Goal: Task Accomplishment & Management: Use online tool/utility

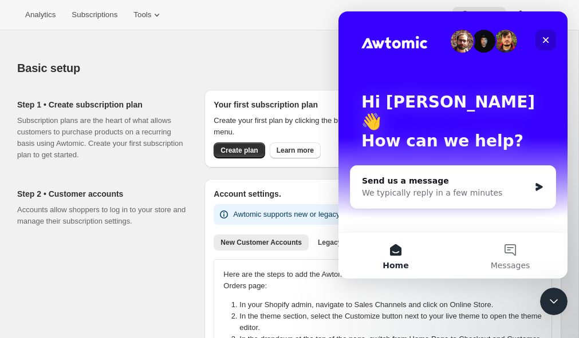
click at [549, 43] on icon "Close" at bounding box center [545, 39] width 9 height 9
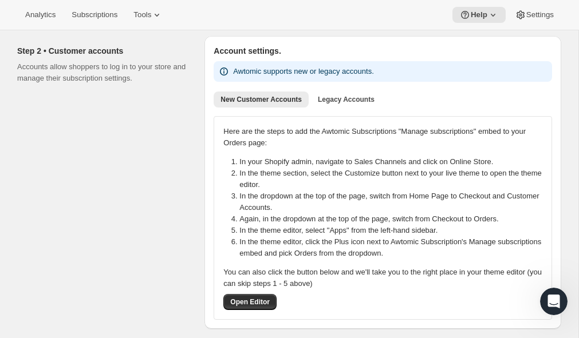
scroll to position [144, 0]
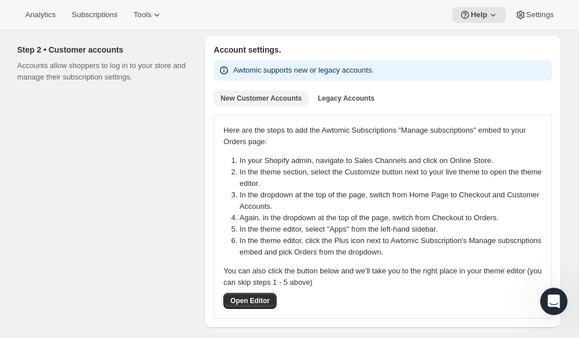
click at [248, 101] on span "New Customer Accounts" at bounding box center [260, 98] width 81 height 9
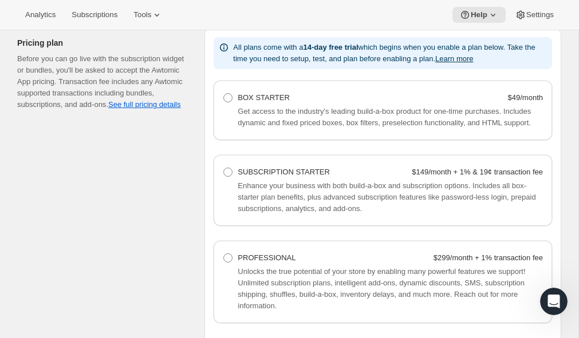
scroll to position [946, 0]
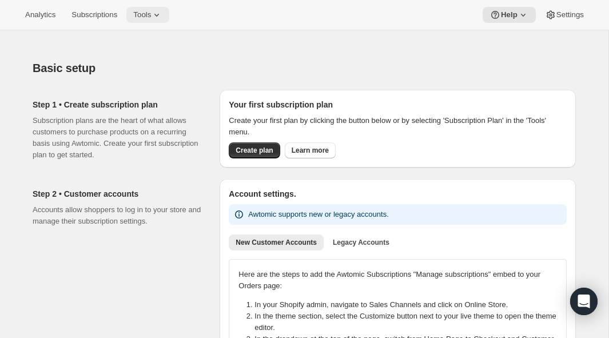
click at [151, 14] on span "Tools" at bounding box center [142, 14] width 18 height 9
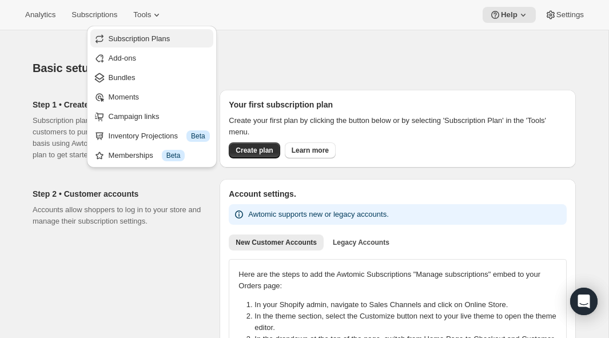
click at [165, 39] on span "Subscription Plans" at bounding box center [140, 38] width 62 height 9
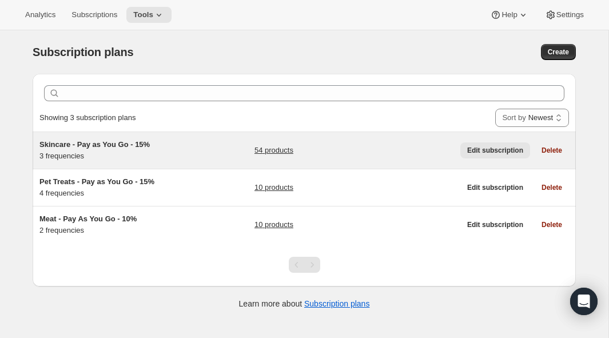
click at [518, 150] on span "Edit subscription" at bounding box center [496, 150] width 56 height 9
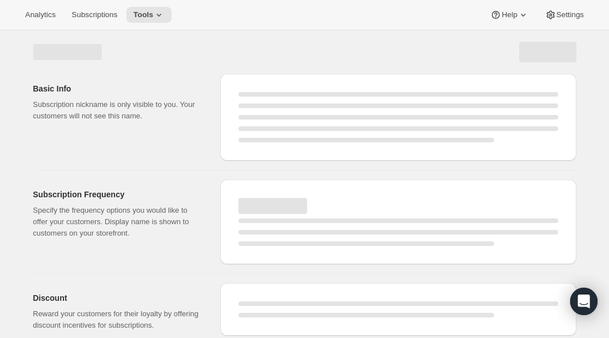
select select "WEEK"
select select "MONTH"
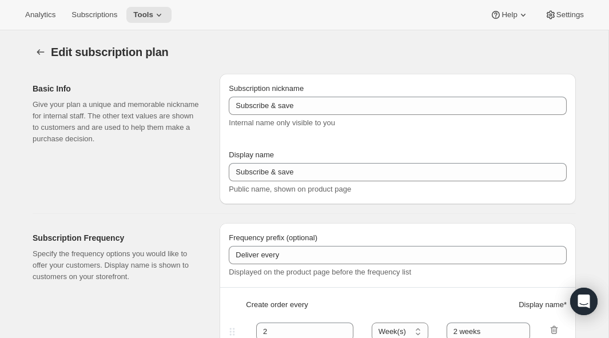
type input "Skincare - Pay as You Go - 15%"
type input "Subscribe & Save - Skincare"
type input "1"
select select "MONTH"
type input "1 month"
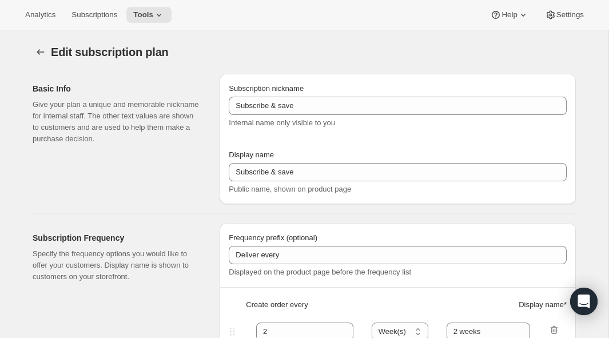
type input "2"
type input "2 months"
type input "15"
select select "MONTH"
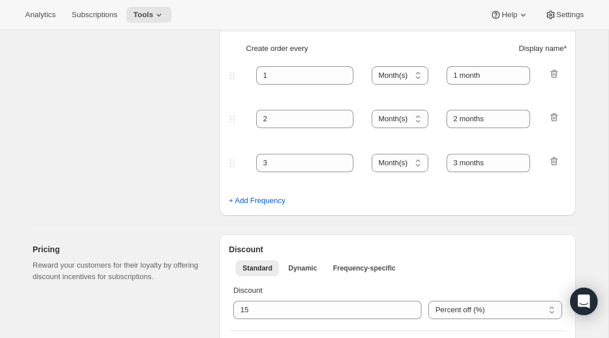
scroll to position [260, 0]
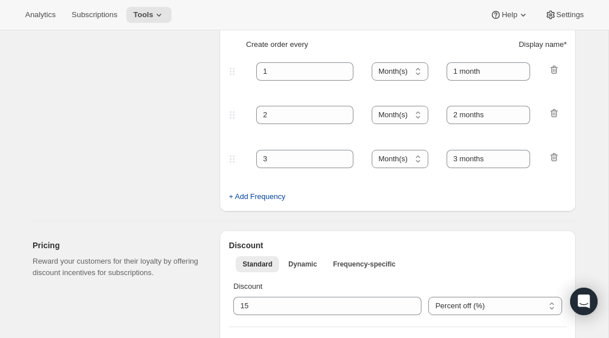
click at [265, 199] on span "+ Add Frequency" at bounding box center [257, 196] width 57 height 11
select select "MONTH"
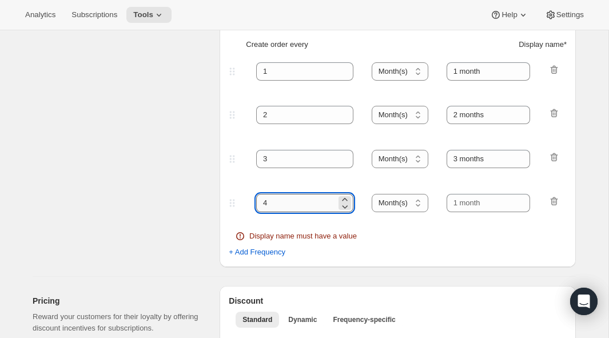
click at [282, 198] on input "4" at bounding box center [296, 203] width 80 height 18
type input "6"
click at [461, 207] on input "text" at bounding box center [489, 203] width 84 height 18
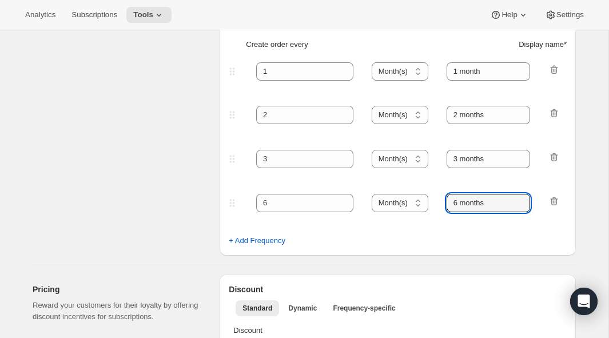
type input "6 months"
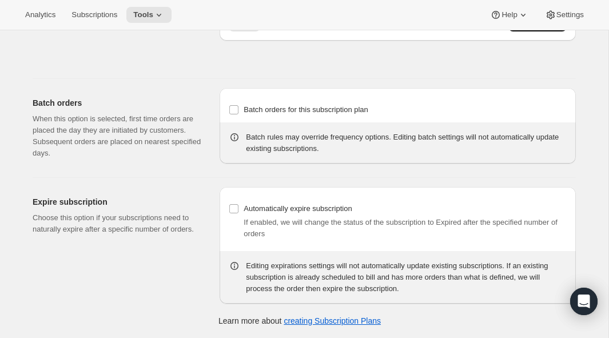
scroll to position [110, 0]
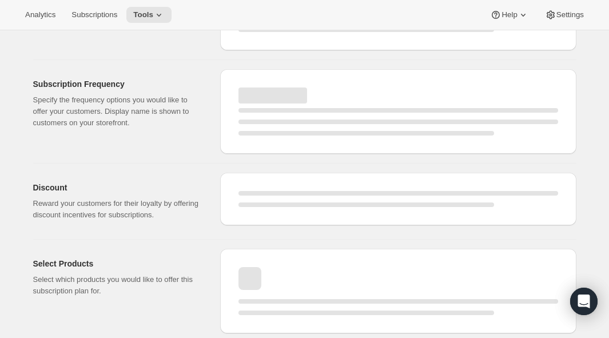
select select "MONTH"
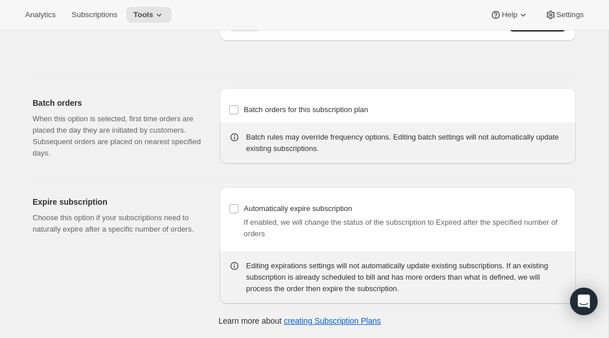
select select "MONTH"
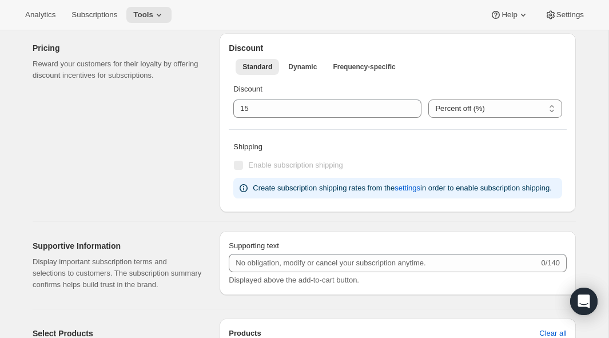
scroll to position [572, 0]
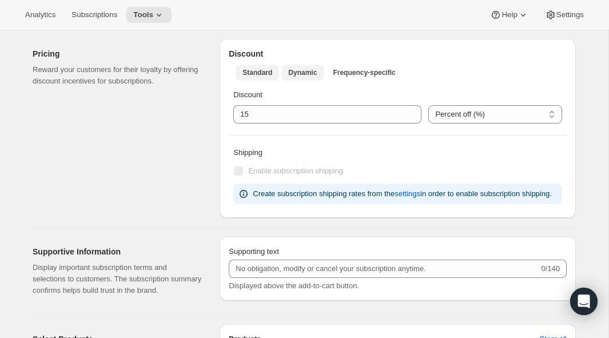
click at [305, 70] on span "Dynamic" at bounding box center [302, 72] width 29 height 9
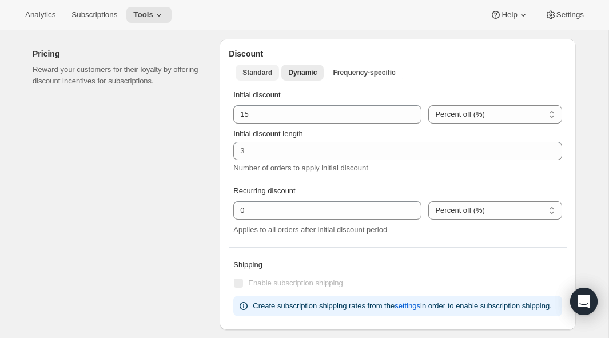
click at [251, 72] on span "Standard" at bounding box center [258, 72] width 30 height 9
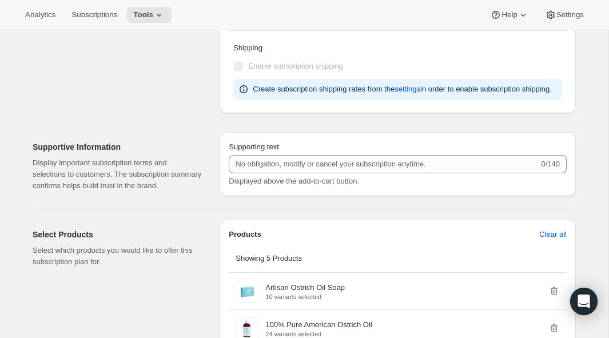
click at [194, 175] on p "Display important subscription terms and selections to customers. The subscript…" at bounding box center [117, 174] width 169 height 34
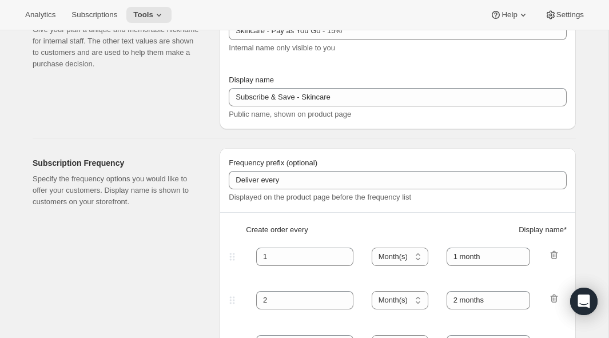
scroll to position [0, 0]
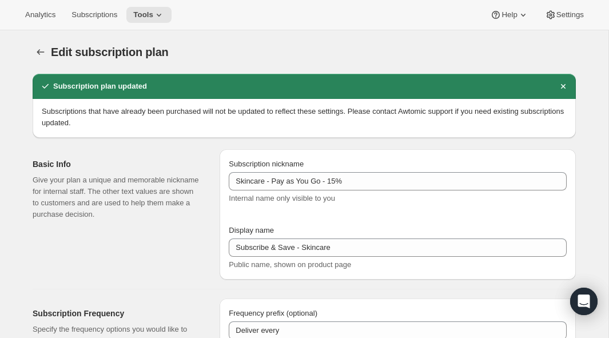
click at [113, 59] on div "Edit subscription plan" at bounding box center [210, 52] width 319 height 16
click at [153, 15] on span "Tools" at bounding box center [143, 14] width 20 height 9
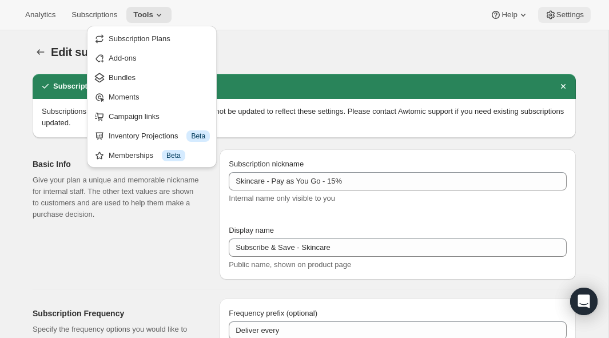
click at [554, 11] on icon at bounding box center [550, 14] width 11 height 11
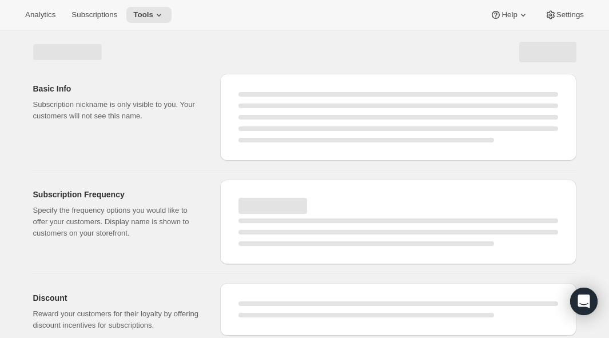
select select "MONTH"
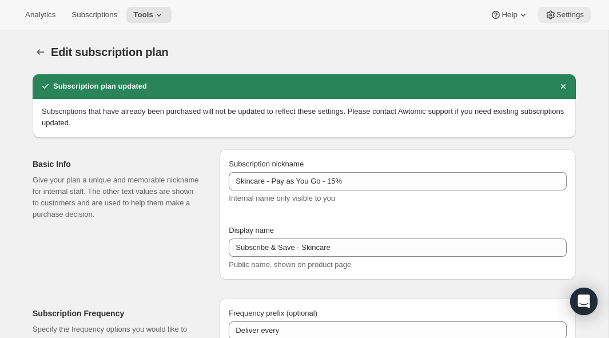
click at [573, 15] on span "Settings" at bounding box center [570, 14] width 27 height 9
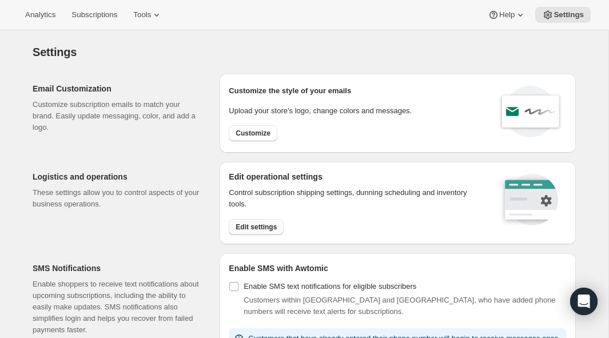
click at [256, 229] on span "Edit settings" at bounding box center [256, 227] width 41 height 9
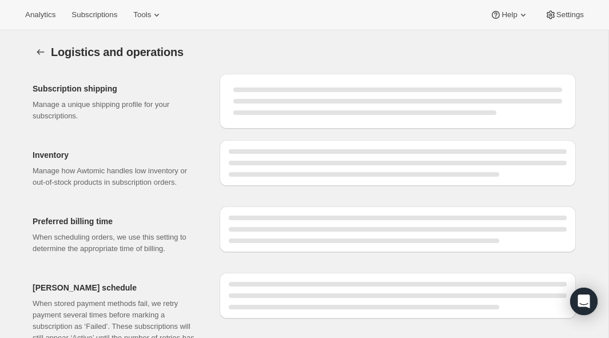
select select "DAY"
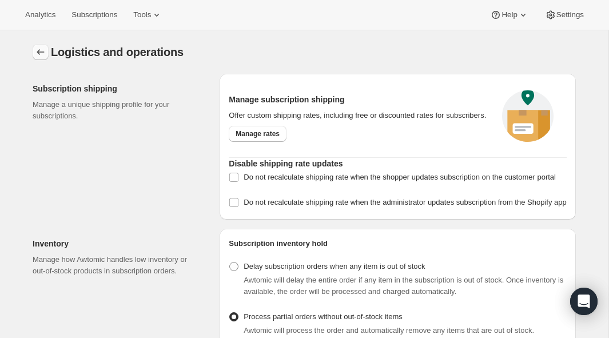
click at [39, 49] on icon "Settings" at bounding box center [40, 51] width 11 height 11
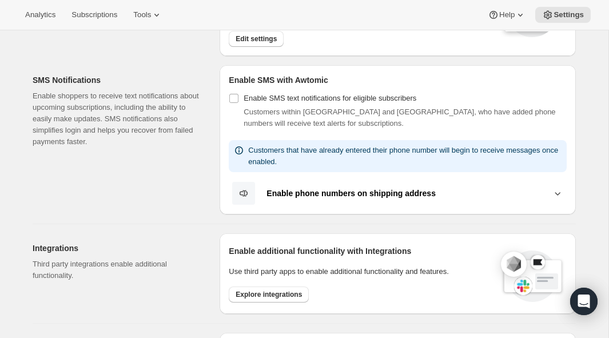
scroll to position [172, 0]
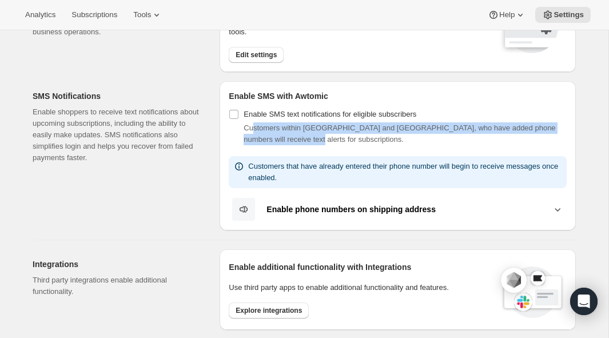
drag, startPoint x: 251, startPoint y: 129, endPoint x: 306, endPoint y: 143, distance: 56.8
click at [306, 143] on div "Customers within [GEOGRAPHIC_DATA] and [GEOGRAPHIC_DATA], who have added phone …" at bounding box center [405, 133] width 323 height 23
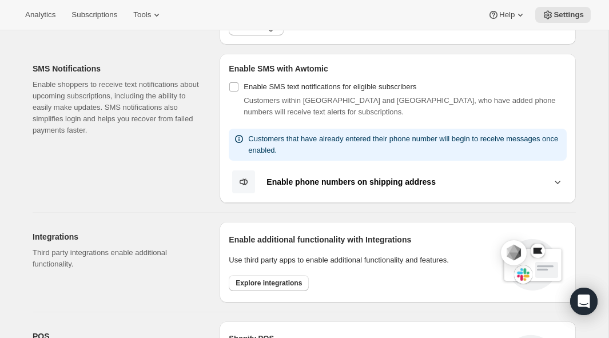
scroll to position [201, 0]
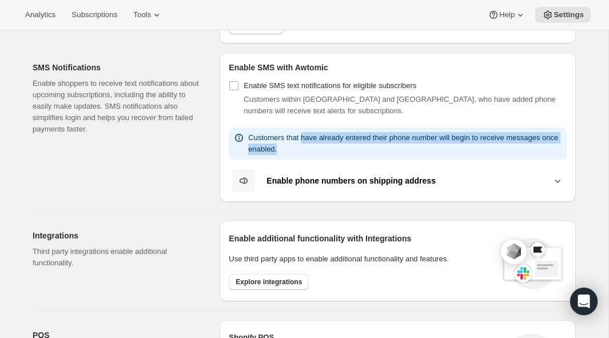
drag, startPoint x: 305, startPoint y: 137, endPoint x: 478, endPoint y: 145, distance: 173.0
click at [478, 145] on p "Customers that have already entered their phone number will begin to receive me…" at bounding box center [405, 143] width 314 height 23
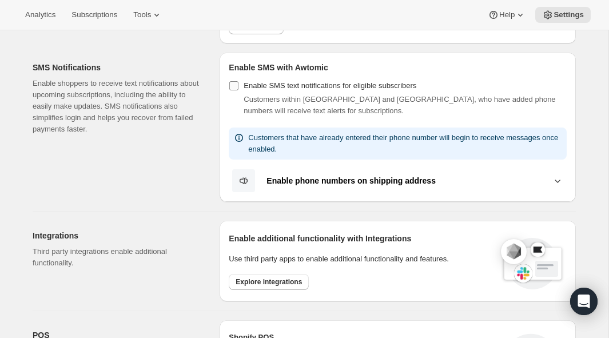
click at [231, 88] on input "Enable SMS text notifications for eligible subscribers" at bounding box center [233, 85] width 9 height 9
checkbox input "true"
select select "22:00"
select select "09:00"
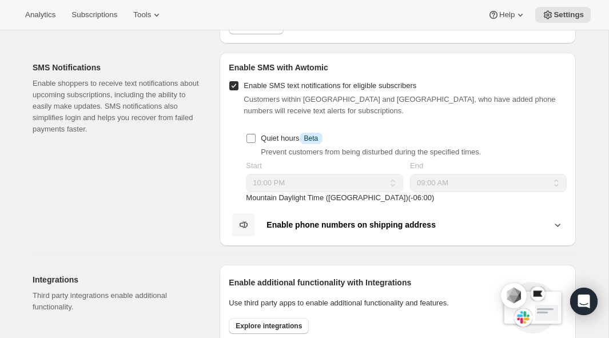
click at [256, 140] on span at bounding box center [251, 138] width 10 height 10
click at [256, 140] on input "Quiet hours Info Beta" at bounding box center [251, 138] width 9 height 9
checkbox input "true"
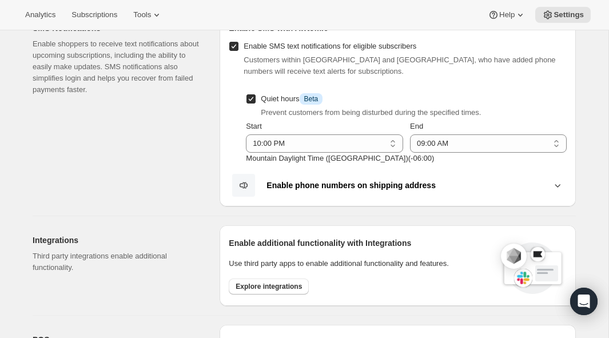
scroll to position [241, 0]
click at [263, 146] on select "12:00 AM 01:00 AM 02:00 AM 03:00 AM 04:00 AM 05:00 AM 06:00 AM 07:00 AM 08:00 A…" at bounding box center [324, 143] width 157 height 18
click at [262, 144] on select "12:00 AM 01:00 AM 02:00 AM 03:00 AM 04:00 AM 05:00 AM 06:00 AM 07:00 AM 08:00 A…" at bounding box center [324, 143] width 157 height 18
click at [246, 134] on select "12:00 AM 01:00 AM 02:00 AM 03:00 AM 04:00 AM 05:00 AM 06:00 AM 07:00 AM 08:00 A…" at bounding box center [324, 143] width 157 height 18
click at [299, 145] on select "12:00 AM 01:00 AM 02:00 AM 03:00 AM 04:00 AM 05:00 AM 06:00 AM 07:00 AM 08:00 A…" at bounding box center [324, 143] width 157 height 18
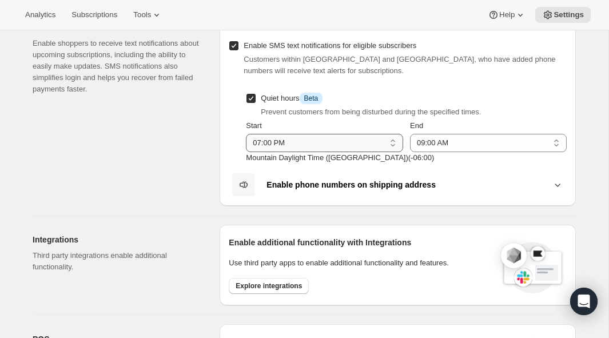
select select "18:00"
click at [246, 134] on select "12:00 AM 01:00 AM 02:00 AM 03:00 AM 04:00 AM 05:00 AM 06:00 AM 07:00 AM 08:00 A…" at bounding box center [324, 143] width 157 height 18
click at [392, 176] on button "Enable phone numbers on shipping address" at bounding box center [398, 185] width 338 height 24
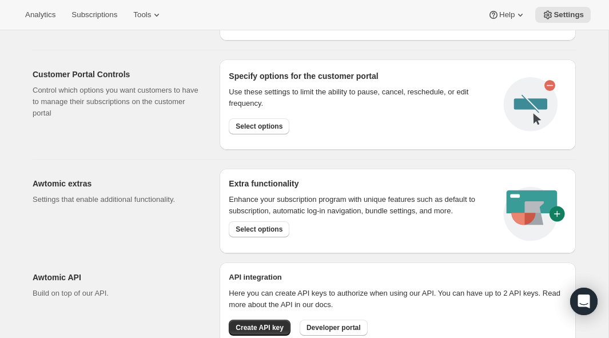
scroll to position [663, 0]
click at [262, 229] on span "Select options" at bounding box center [259, 228] width 47 height 9
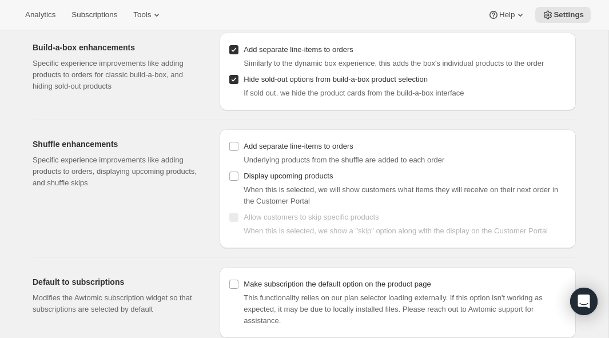
scroll to position [53, 0]
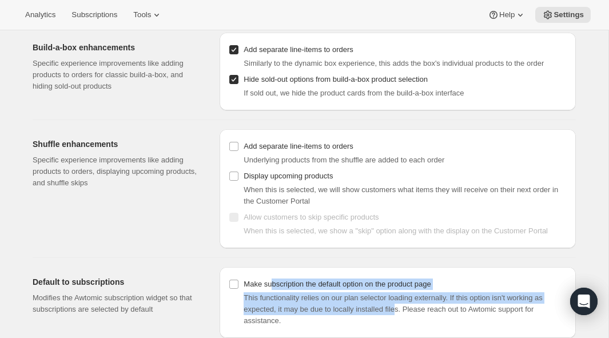
drag, startPoint x: 275, startPoint y: 283, endPoint x: 407, endPoint y: 304, distance: 133.9
click at [407, 304] on div "Make subscription the default option on the product page This functionality rel…" at bounding box center [398, 301] width 338 height 50
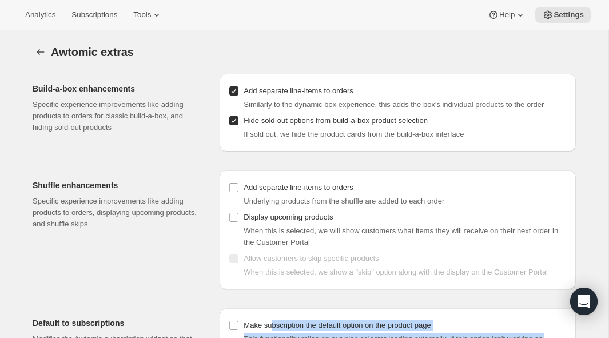
scroll to position [1, 0]
click at [37, 53] on icon "Settings" at bounding box center [40, 51] width 11 height 11
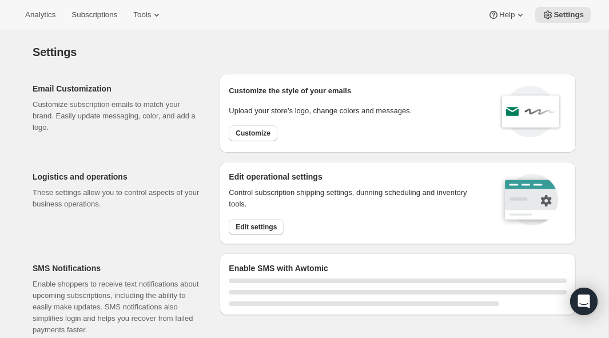
select select "18:00"
select select "09:00"
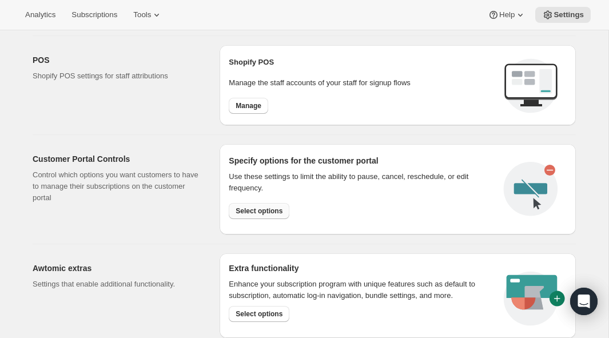
scroll to position [520, 0]
click at [266, 208] on span "Select options" at bounding box center [259, 211] width 47 height 9
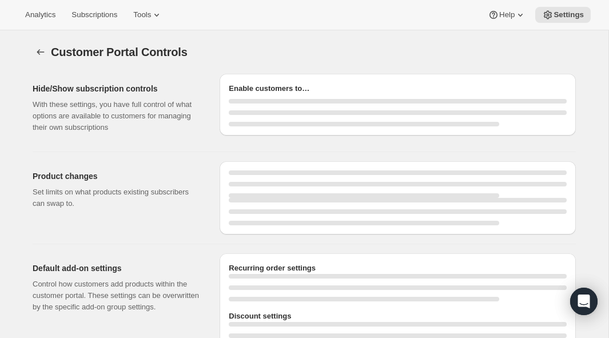
select select "INTERVAL"
select select "MONTH"
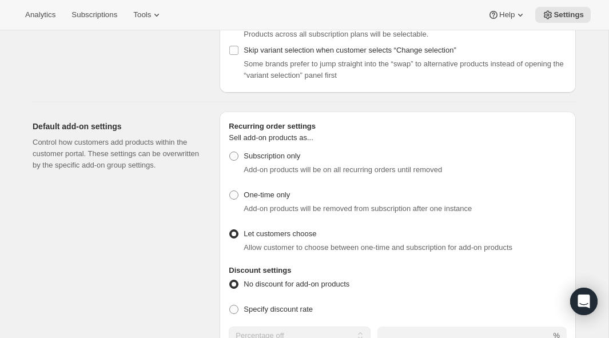
scroll to position [439, 0]
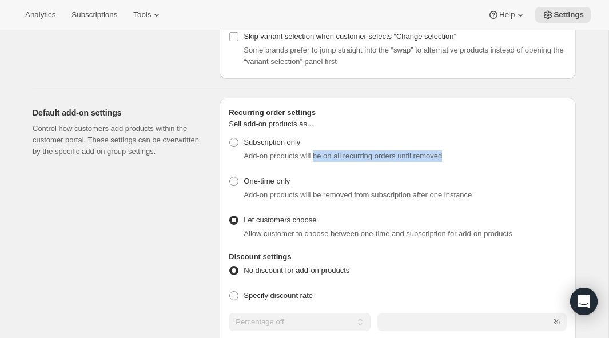
drag, startPoint x: 318, startPoint y: 156, endPoint x: 457, endPoint y: 157, distance: 139.1
click at [457, 157] on div "Add-on products will be on all recurring orders until removed" at bounding box center [405, 155] width 323 height 11
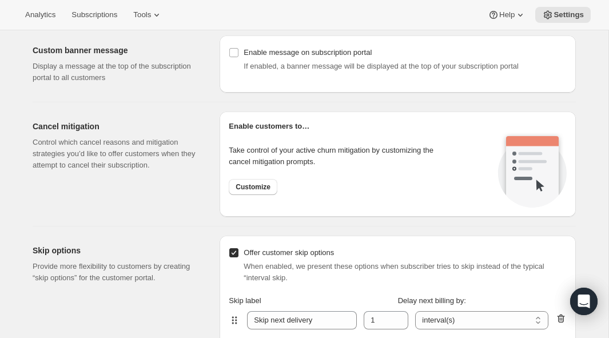
scroll to position [805, 0]
click at [260, 188] on span "Customize" at bounding box center [253, 186] width 35 height 9
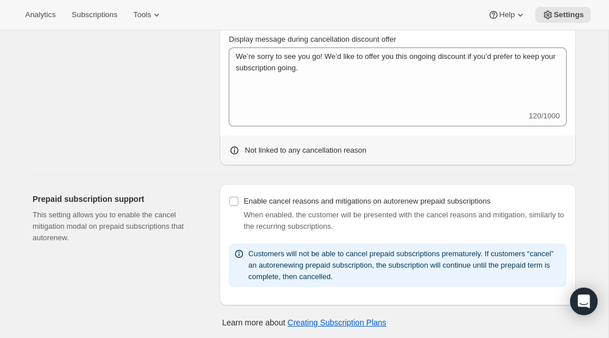
scroll to position [627, 0]
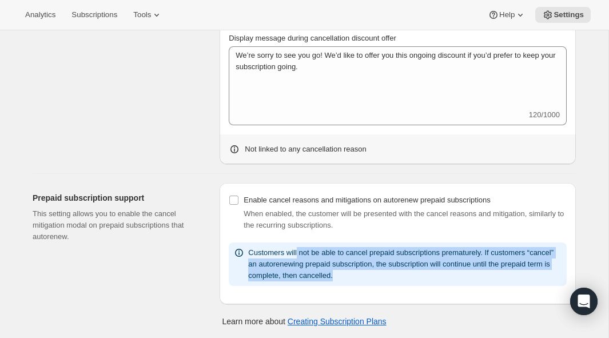
drag, startPoint x: 299, startPoint y: 256, endPoint x: 405, endPoint y: 276, distance: 107.2
click at [405, 276] on div "Customers will not be able to cancel prepaid subscriptions prematurely. If cust…" at bounding box center [405, 264] width 314 height 34
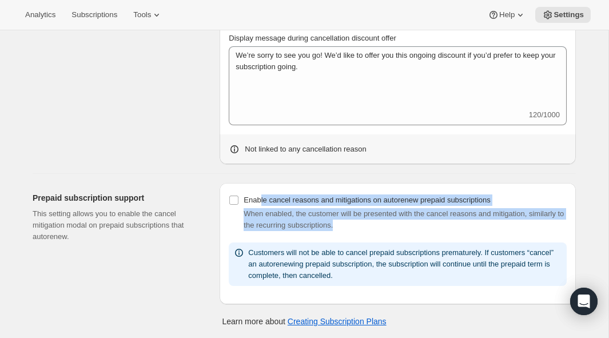
drag, startPoint x: 262, startPoint y: 197, endPoint x: 498, endPoint y: 224, distance: 237.8
click at [498, 224] on div "Enable cancel reasons and mitigations on autorenew prepaid subscriptions When e…" at bounding box center [398, 212] width 338 height 41
click at [498, 224] on div "When enabled, the customer will be presented with the cancel reasons and mitiga…" at bounding box center [405, 219] width 323 height 23
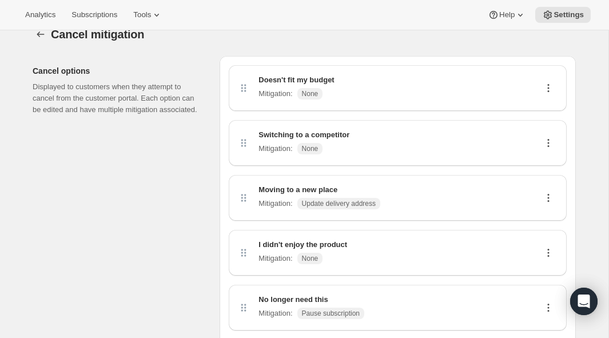
scroll to position [0, 0]
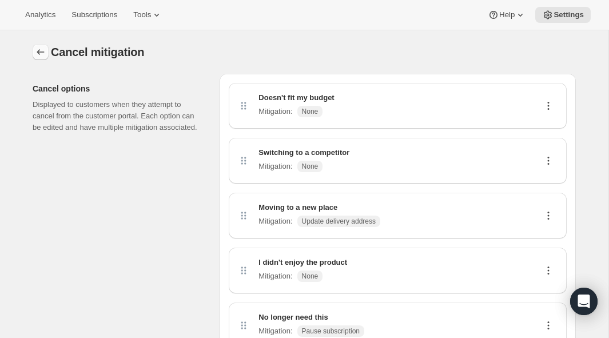
click at [37, 45] on button "Customer Portal Controls" at bounding box center [41, 52] width 16 height 16
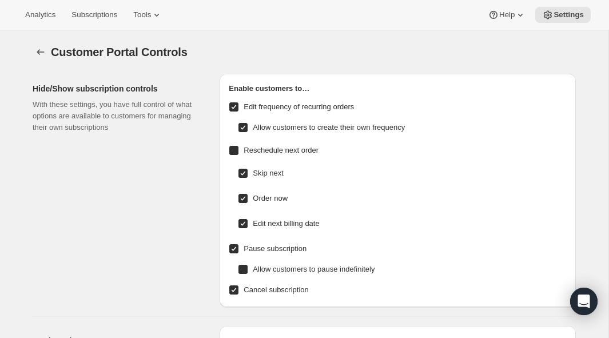
checkbox input "true"
radio input "true"
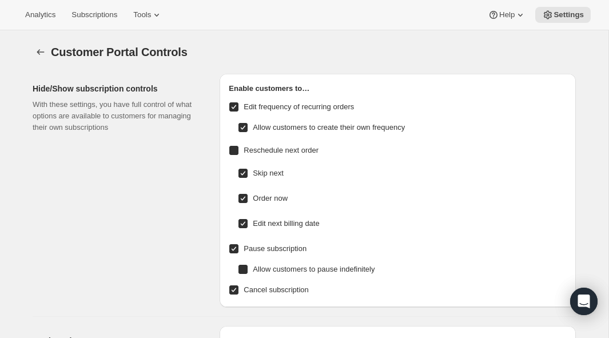
checkbox input "true"
select select "INTERVAL"
select select "MONTH"
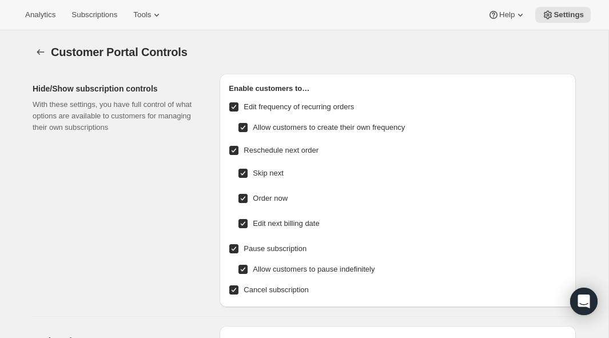
scroll to position [49, 0]
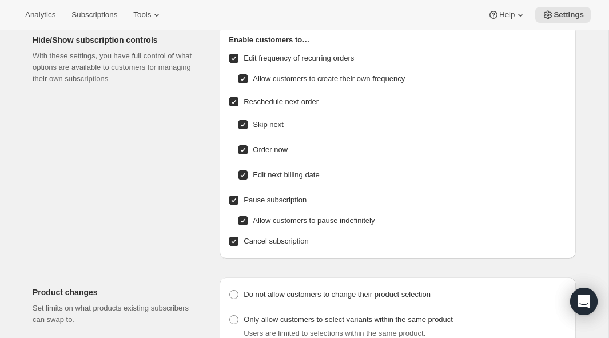
click at [232, 243] on input "Cancel subscription" at bounding box center [233, 241] width 9 height 9
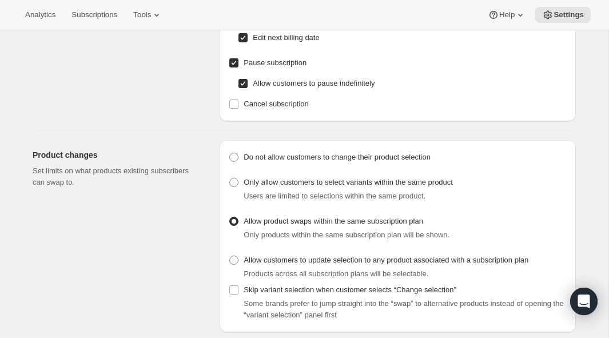
scroll to position [166, 0]
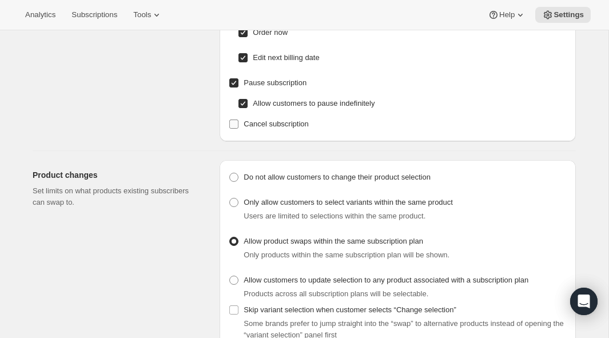
click at [233, 125] on input "Cancel subscription" at bounding box center [233, 124] width 9 height 9
checkbox input "true"
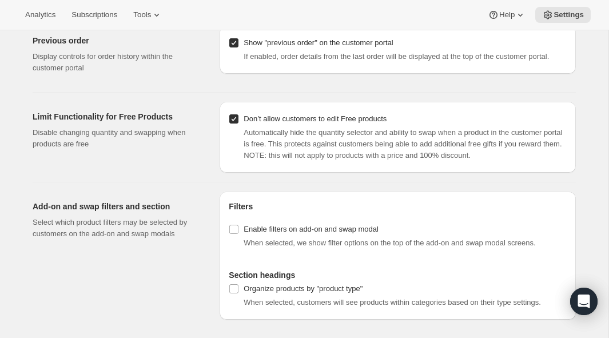
scroll to position [1293, 0]
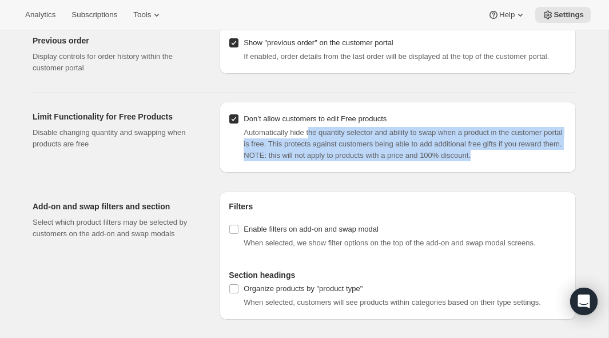
drag, startPoint x: 314, startPoint y: 134, endPoint x: 562, endPoint y: 156, distance: 248.8
click at [562, 156] on div "Automatically hide the quantity selector and ability to swap when a product in …" at bounding box center [405, 144] width 323 height 34
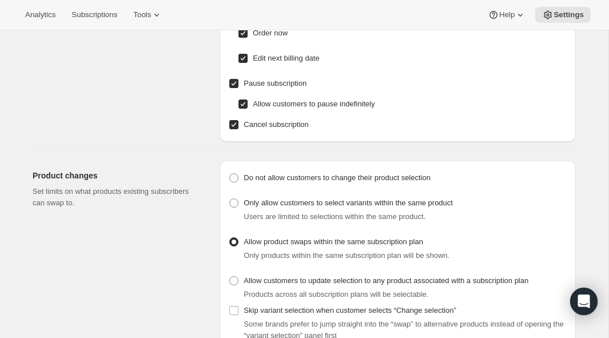
scroll to position [0, 0]
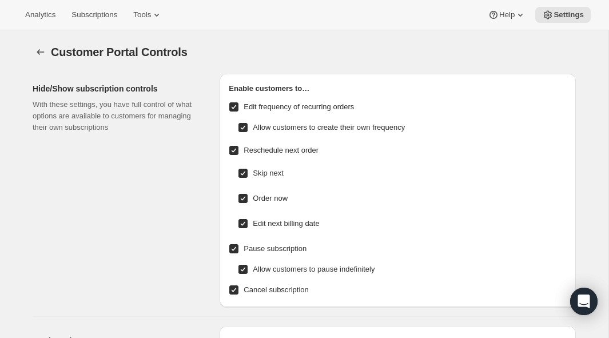
click at [438, 38] on div "Customer Portal Controls. This page is ready Customer Portal Controls" at bounding box center [305, 51] width 544 height 43
click at [572, 294] on div "Open Intercom Messenger" at bounding box center [584, 302] width 30 height 30
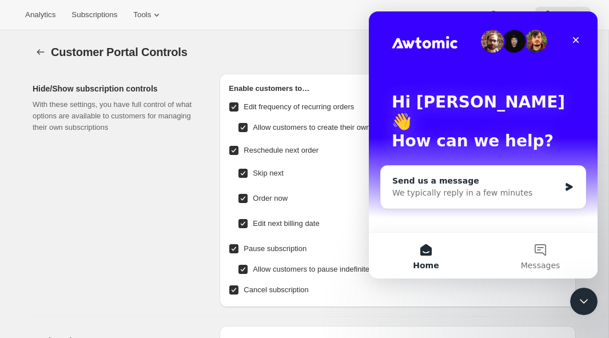
scroll to position [52, 0]
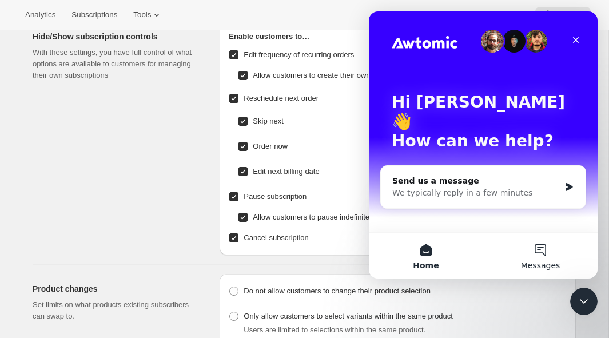
click at [541, 257] on button "Messages" at bounding box center [541, 256] width 114 height 46
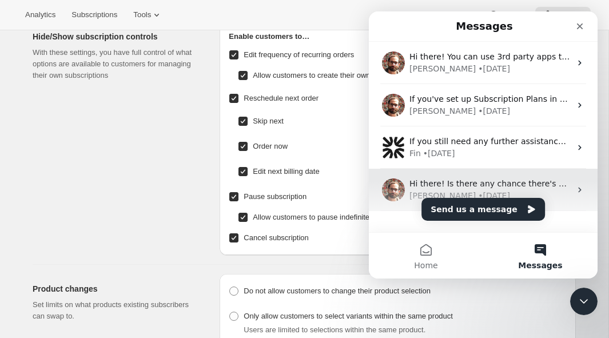
scroll to position [25, 0]
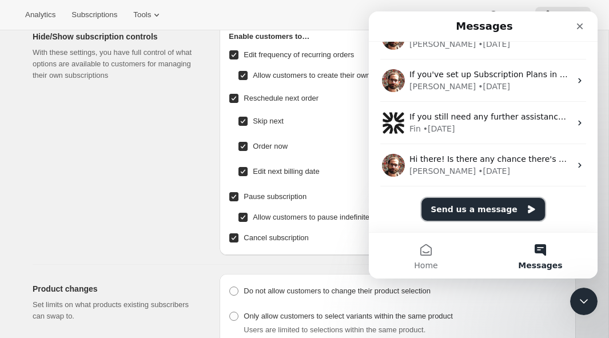
click at [479, 209] on button "Send us a message" at bounding box center [484, 209] width 124 height 23
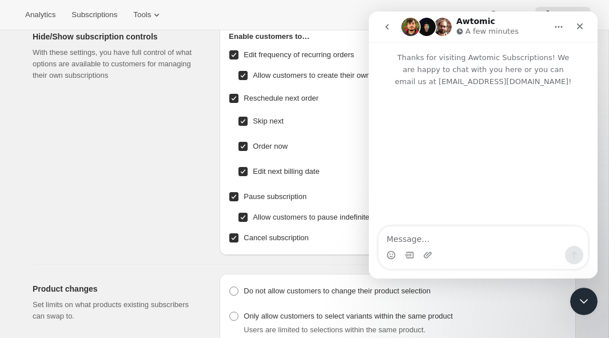
click at [445, 241] on textarea "Message…" at bounding box center [483, 236] width 209 height 19
type textarea "I"
drag, startPoint x: 449, startPoint y: 239, endPoint x: 448, endPoint y: 249, distance: 10.3
click at [449, 239] on textarea "How to I set up a subscription plan" at bounding box center [483, 236] width 209 height 19
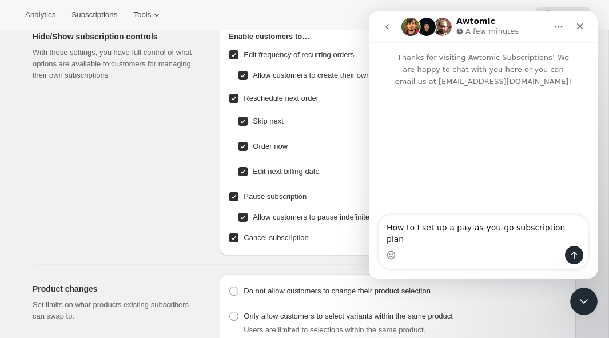
click at [569, 237] on textarea "How to I set up a pay-as-you-go subscription plan" at bounding box center [483, 230] width 209 height 31
click at [410, 239] on textarea "How to I set up a pay-as-you-go subscription plan to" at bounding box center [483, 230] width 209 height 31
click at [455, 235] on textarea "How do I set up a pay-as-you-go subscription plan to" at bounding box center [483, 230] width 209 height 31
drag, startPoint x: 514, startPoint y: 239, endPoint x: 603, endPoint y: 241, distance: 89.3
click at [598, 241] on html "Awtomic A few minutes Thanks for visiting Awtomic Subscriptions! We are happy t…" at bounding box center [483, 144] width 229 height 267
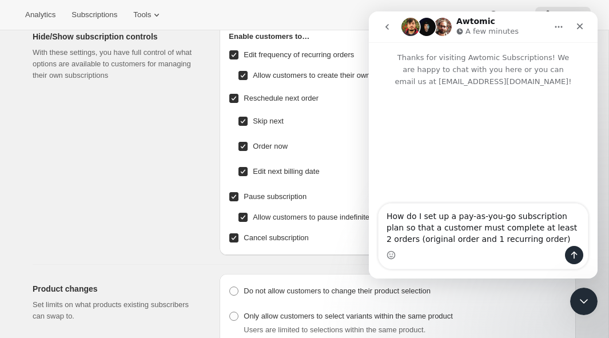
click at [391, 237] on textarea "How do I set up a pay-as-you-go subscription plan so that a customer must compl…" at bounding box center [483, 225] width 209 height 42
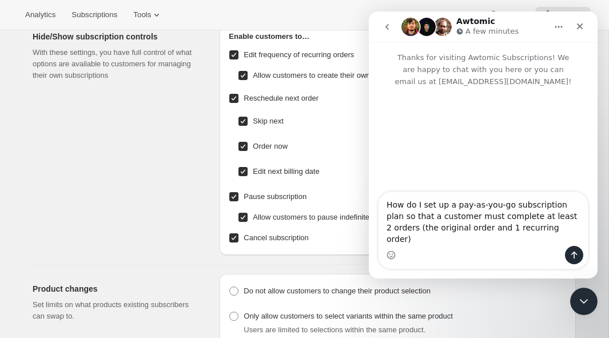
click at [538, 239] on textarea "How do I set up a pay-as-you-go subscription plan so that a customer must compl…" at bounding box center [483, 219] width 209 height 54
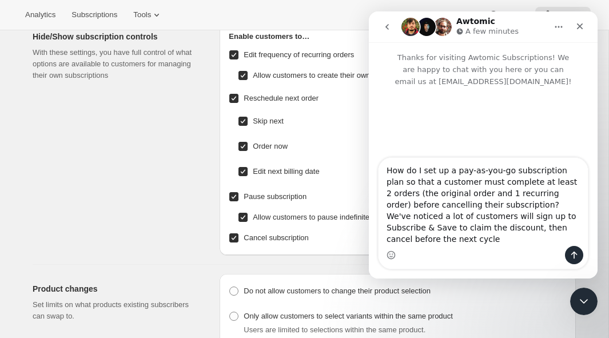
drag, startPoint x: 570, startPoint y: 239, endPoint x: 434, endPoint y: 237, distance: 135.6
click at [434, 237] on textarea "How do I set up a pay-as-you-go subscription plan so that a customer must compl…" at bounding box center [483, 202] width 209 height 88
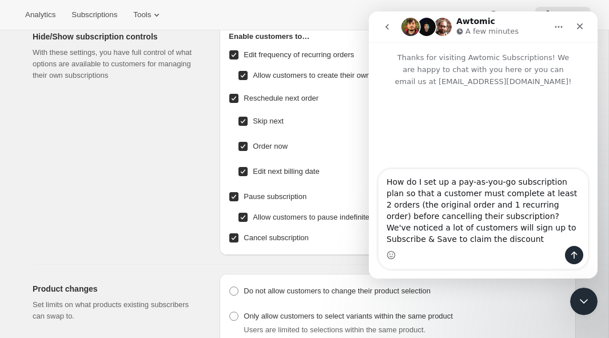
drag, startPoint x: 446, startPoint y: 238, endPoint x: 498, endPoint y: 220, distance: 55.7
click at [498, 220] on textarea "How do I set up a pay-as-you-go subscription plan so that a customer must compl…" at bounding box center [483, 207] width 209 height 77
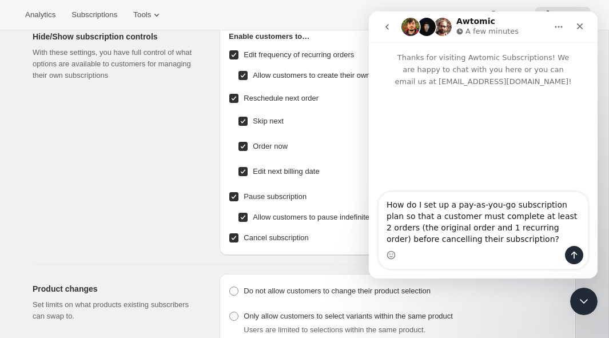
type textarea "How do I set up a pay-as-you-go subscription plan so that a customer must compl…"
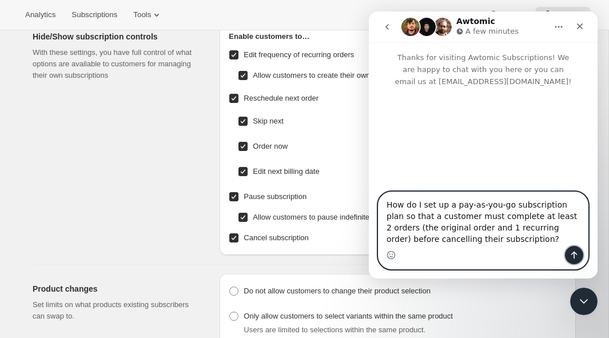
click at [575, 253] on icon "Send a message…" at bounding box center [574, 255] width 9 height 9
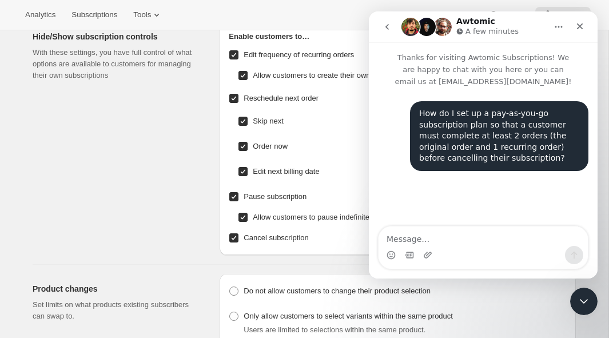
click at [87, 133] on div "Hide/Show subscription controls With these settings, you have full control of w…" at bounding box center [122, 138] width 178 height 233
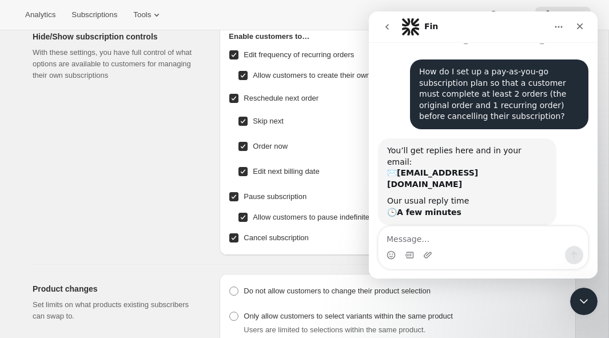
scroll to position [0, 0]
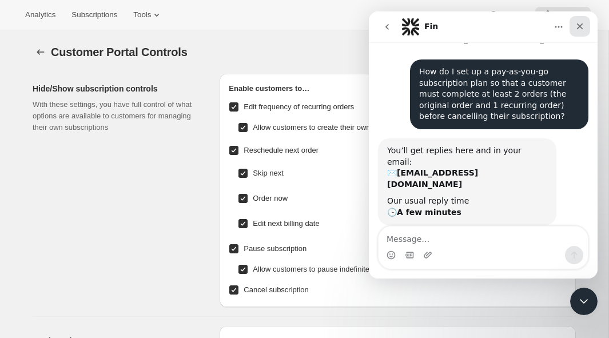
click at [580, 25] on icon "Close" at bounding box center [580, 26] width 6 height 6
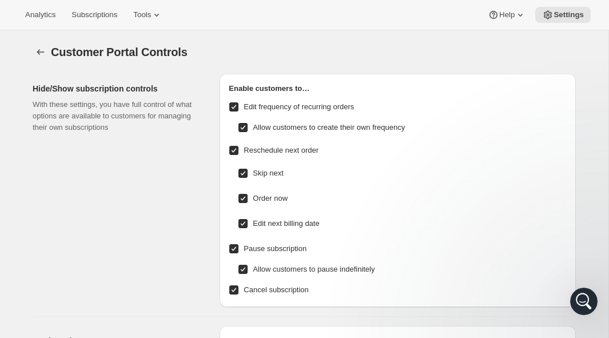
scroll to position [39, 0]
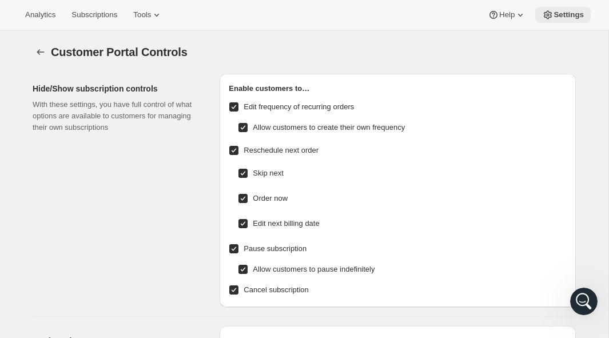
click at [564, 16] on span "Settings" at bounding box center [569, 14] width 30 height 9
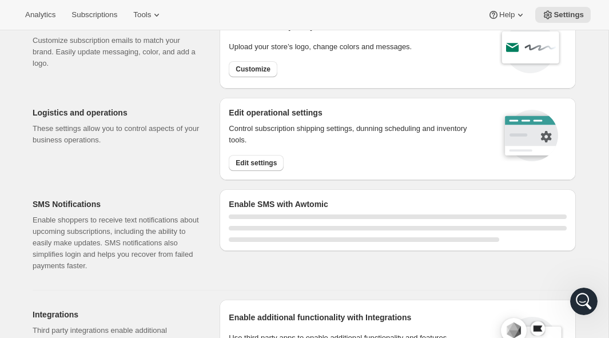
select select "18:00"
select select "09:00"
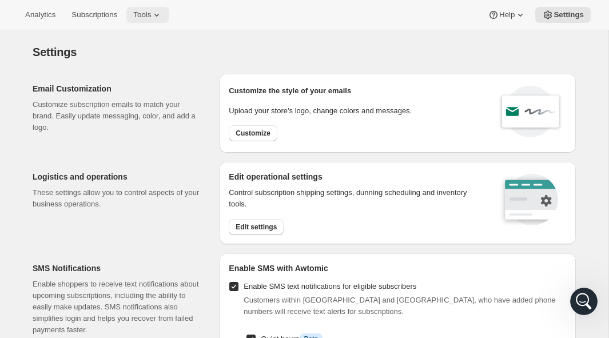
click at [151, 16] on span "Tools" at bounding box center [142, 14] width 18 height 9
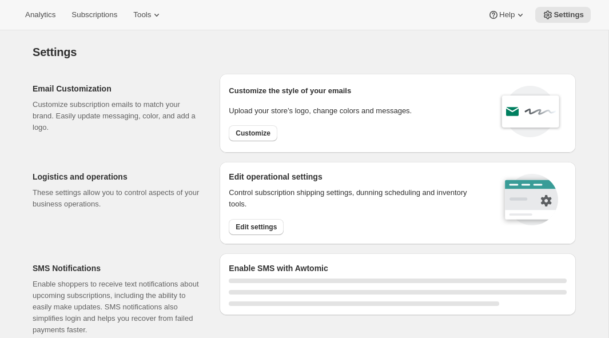
select select "18:00"
select select "09:00"
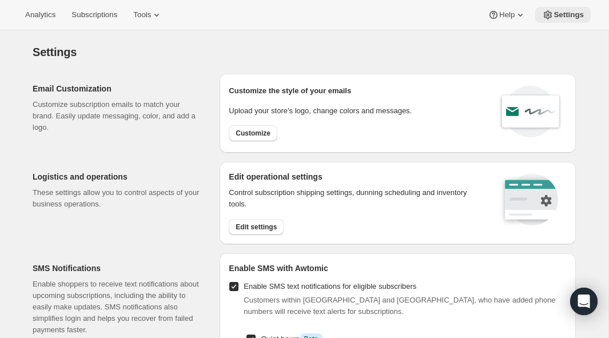
click at [576, 16] on span "Settings" at bounding box center [569, 14] width 30 height 9
click at [567, 17] on span "Settings" at bounding box center [569, 14] width 30 height 9
click at [551, 15] on icon at bounding box center [548, 15] width 8 height 9
click at [150, 17] on span "Tools" at bounding box center [142, 14] width 18 height 9
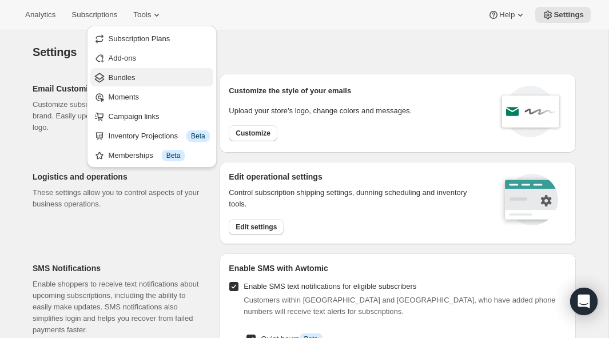
click at [113, 82] on span "Bundles" at bounding box center [159, 77] width 101 height 11
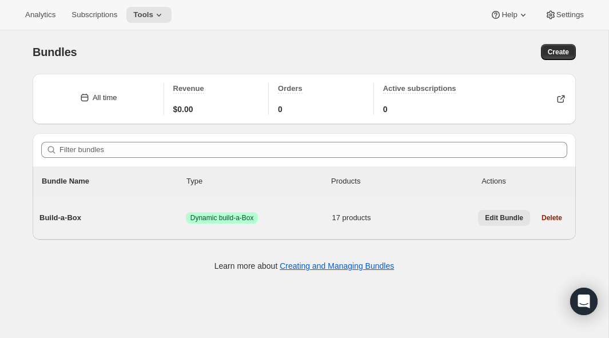
click at [503, 223] on span "Edit Bundle" at bounding box center [504, 217] width 38 height 9
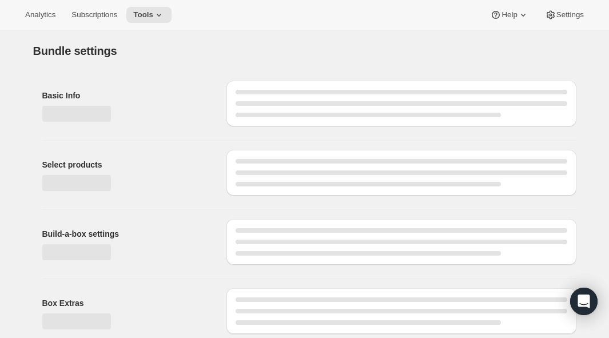
type input "Build-a-Box"
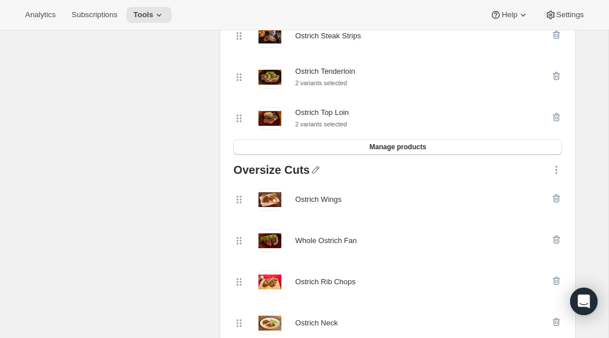
scroll to position [653, 0]
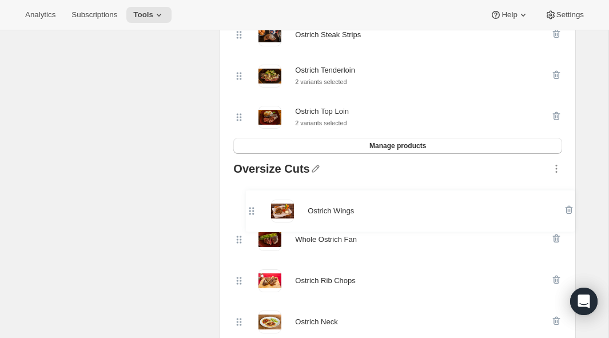
click at [239, 203] on div "Ostrich Wings Whole Ostrich Fan Ostrich Rib Chops Ostrich Neck Ostrich Heart Os…" at bounding box center [397, 301] width 329 height 247
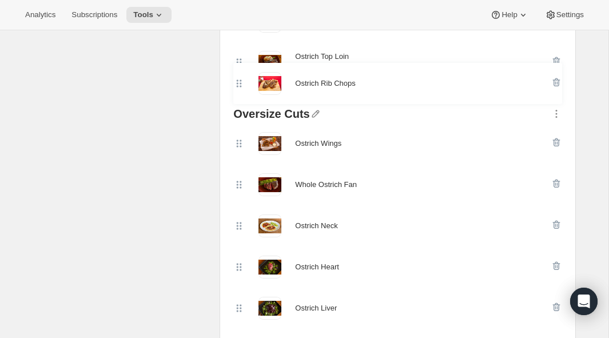
scroll to position [706, 0]
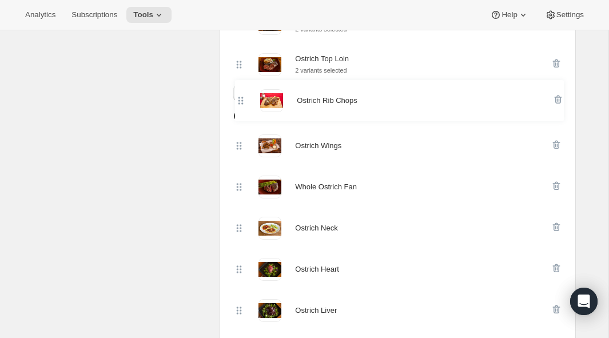
drag, startPoint x: 241, startPoint y: 225, endPoint x: 239, endPoint y: 89, distance: 136.8
click at [239, 89] on div "Standard Cuts Black Label Ground Ostrich (Ground Filet) 2 variants selected Gro…" at bounding box center [398, 16] width 338 height 806
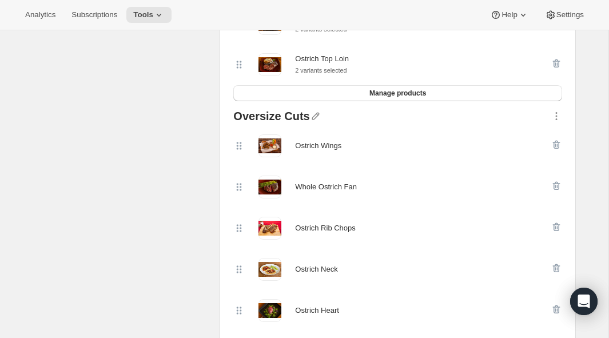
scroll to position [670, 0]
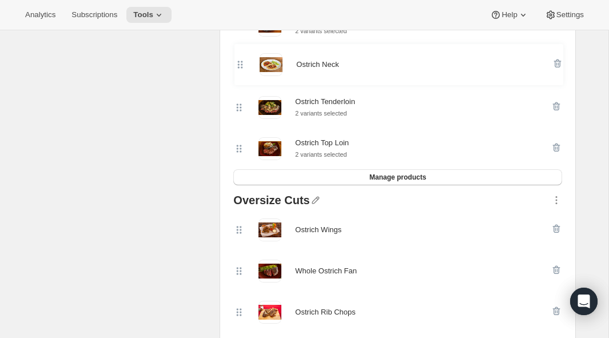
drag, startPoint x: 242, startPoint y: 307, endPoint x: 245, endPoint y: 51, distance: 256.4
click at [245, 51] on div "Standard Cuts Black Label Ground Ostrich (Ground Filet) 2 variants selected Gro…" at bounding box center [398, 100] width 338 height 806
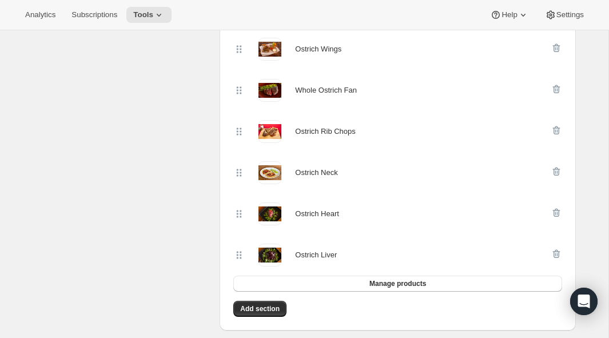
scroll to position [716, 0]
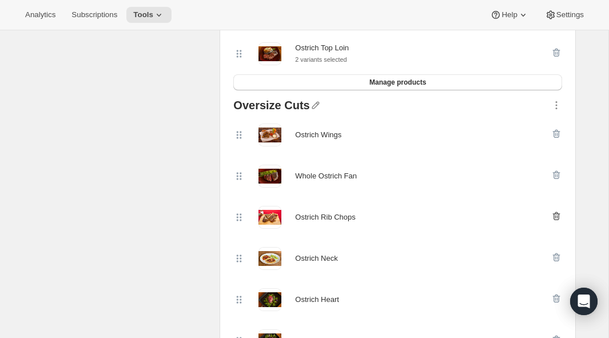
click at [559, 220] on icon "button" at bounding box center [556, 216] width 7 height 9
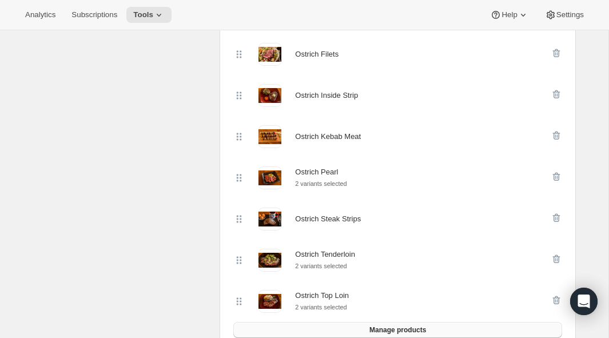
scroll to position [509, 0]
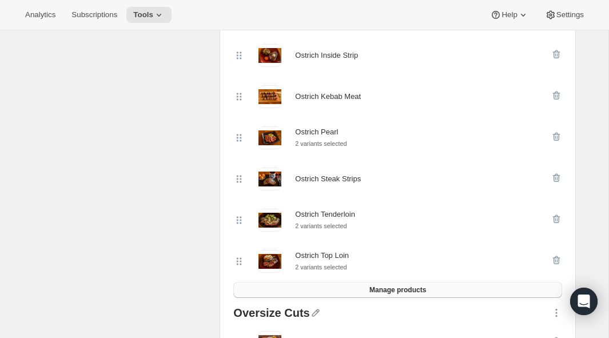
click at [412, 292] on span "Manage products" at bounding box center [398, 290] width 57 height 9
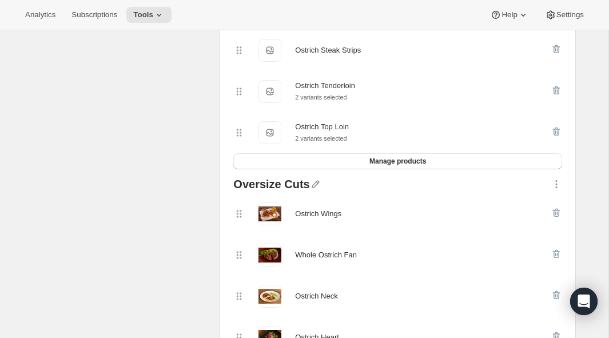
scroll to position [671, 0]
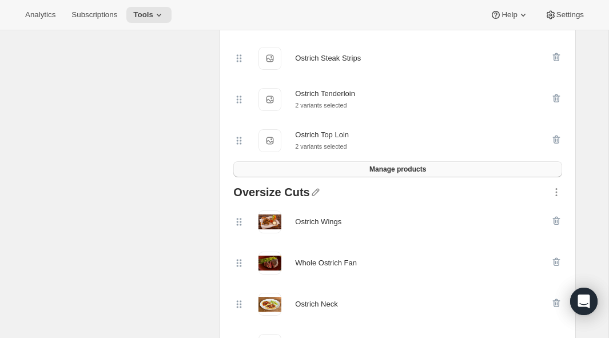
click at [399, 173] on span "Manage products" at bounding box center [398, 169] width 57 height 9
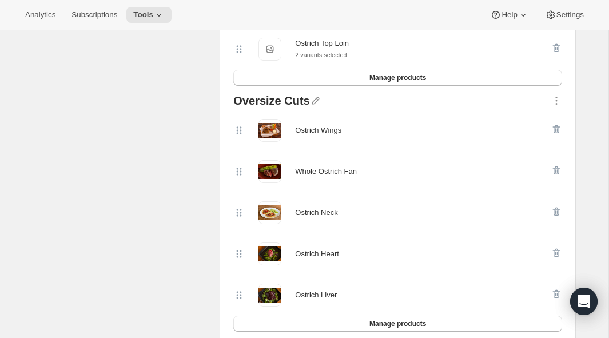
scroll to position [763, 0]
click at [556, 129] on icon "button" at bounding box center [556, 129] width 7 height 9
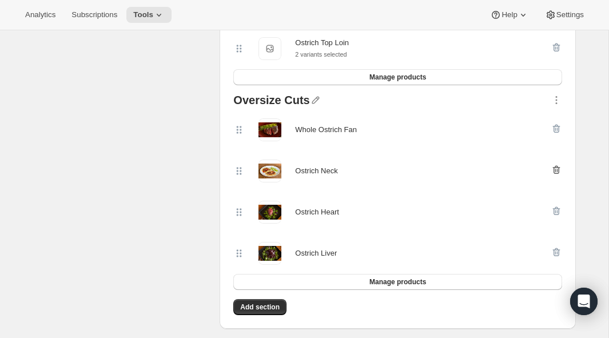
click at [557, 172] on icon "button" at bounding box center [556, 169] width 11 height 11
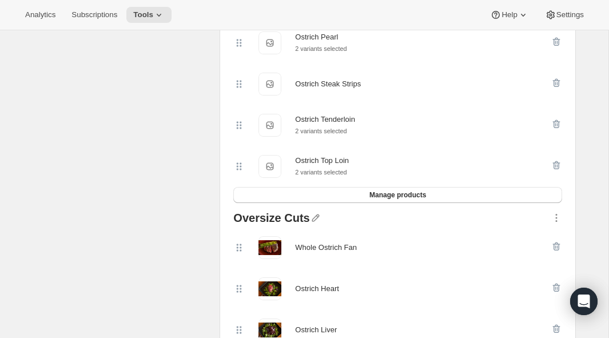
scroll to position [641, 0]
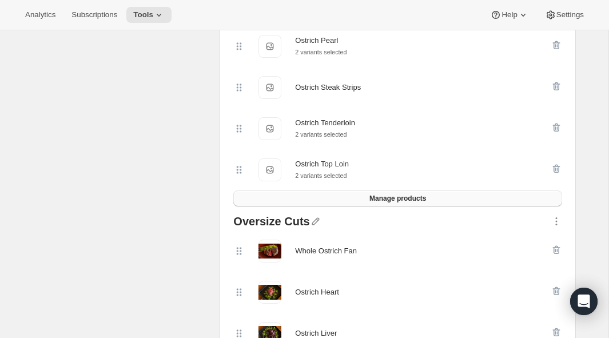
click at [387, 200] on span "Manage products" at bounding box center [398, 198] width 57 height 9
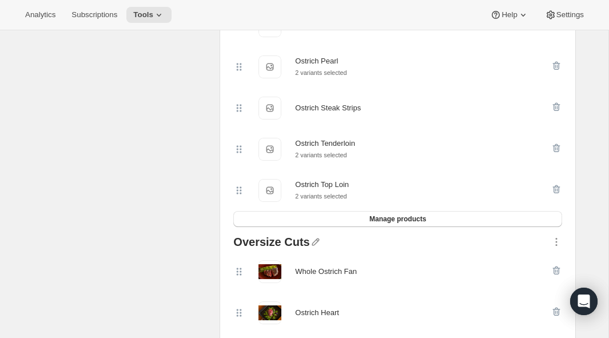
scroll to position [702, 0]
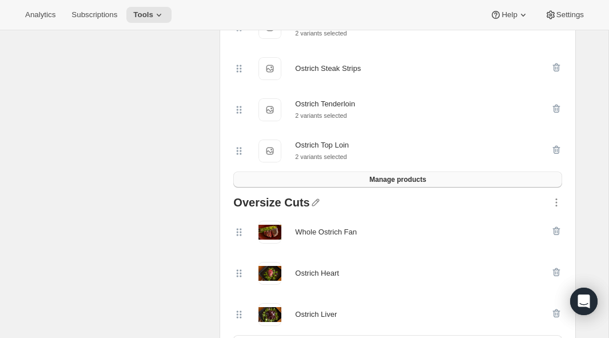
click at [426, 182] on span "Manage products" at bounding box center [398, 179] width 57 height 9
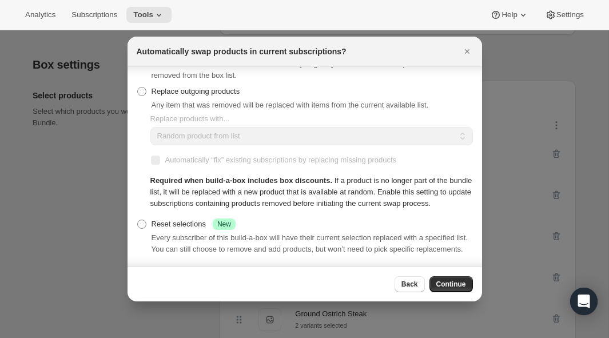
scroll to position [0, 0]
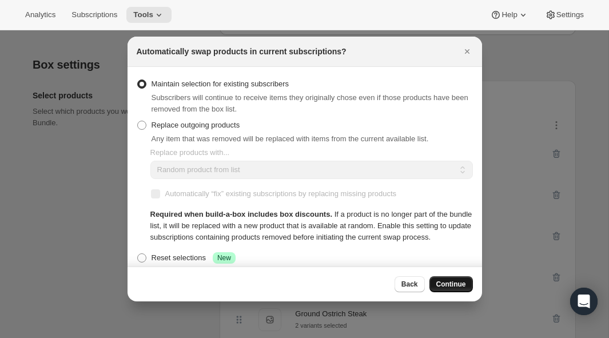
click at [454, 283] on span "Continue" at bounding box center [452, 284] width 30 height 9
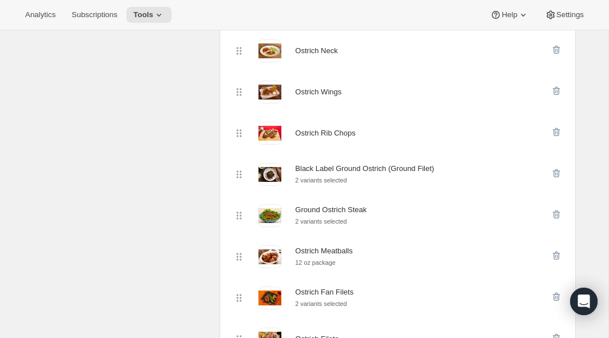
scroll to position [316, 0]
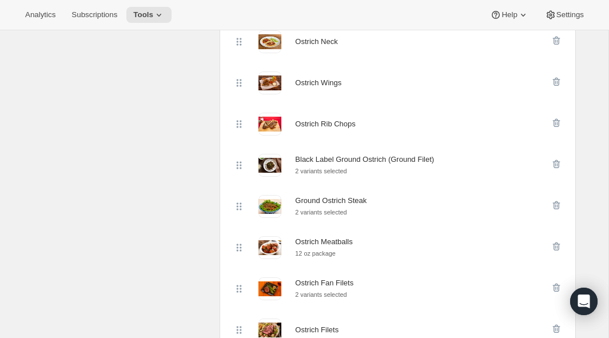
click at [240, 208] on icon at bounding box center [238, 206] width 11 height 11
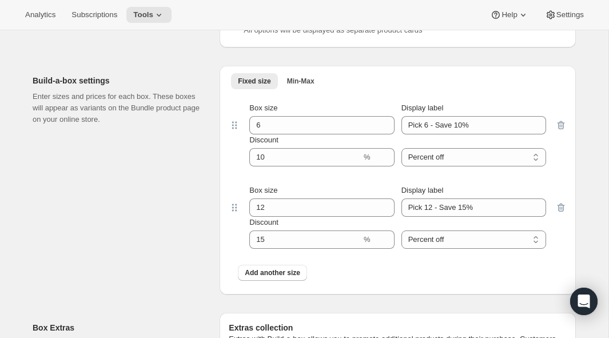
scroll to position [1204, 0]
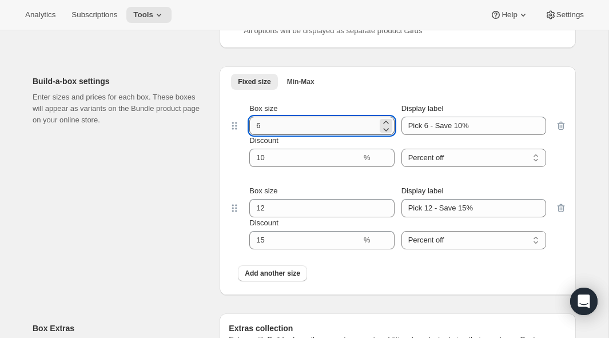
drag, startPoint x: 263, startPoint y: 128, endPoint x: 252, endPoint y: 127, distance: 11.5
click at [252, 127] on input "6" at bounding box center [313, 126] width 128 height 18
click at [562, 213] on icon "button" at bounding box center [561, 208] width 7 height 9
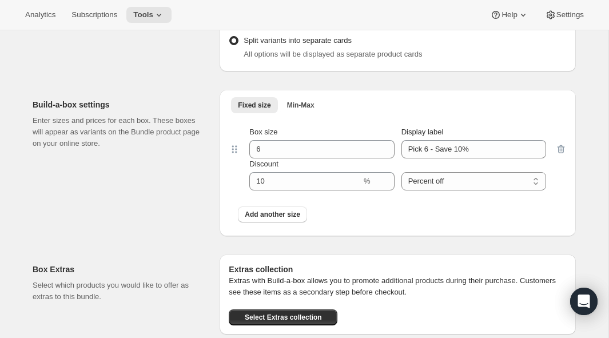
scroll to position [1182, 0]
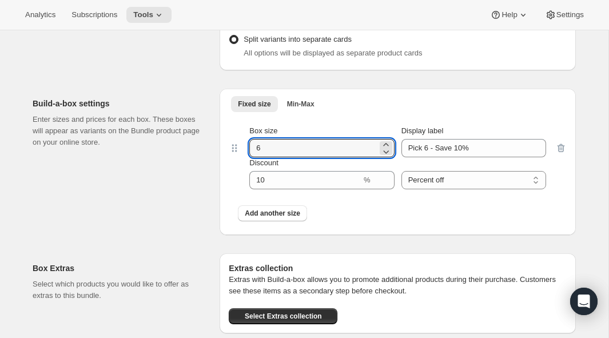
drag, startPoint x: 267, startPoint y: 152, endPoint x: 247, endPoint y: 152, distance: 20.0
click at [247, 152] on div "Box size 6 Display label Pick 6 - Save 10% Discount % Percent off Amount off Pe…" at bounding box center [397, 157] width 315 height 64
type input "5"
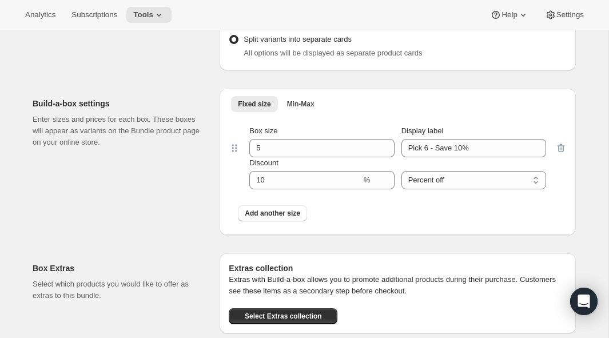
click at [387, 209] on div "Add another size" at bounding box center [398, 213] width 320 height 16
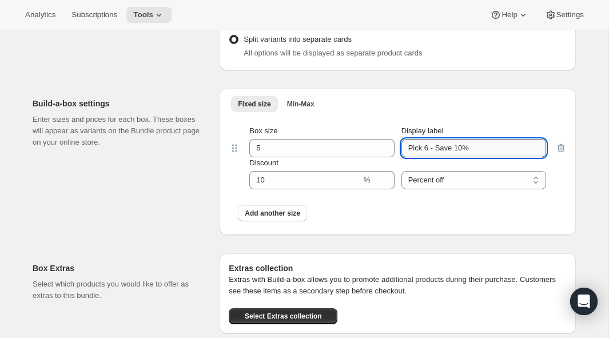
click at [425, 153] on input "Pick 6 - Save 10%" at bounding box center [474, 148] width 145 height 18
type input "Pick 5 - Save 10%"
click at [426, 213] on div "Add another size" at bounding box center [398, 213] width 320 height 16
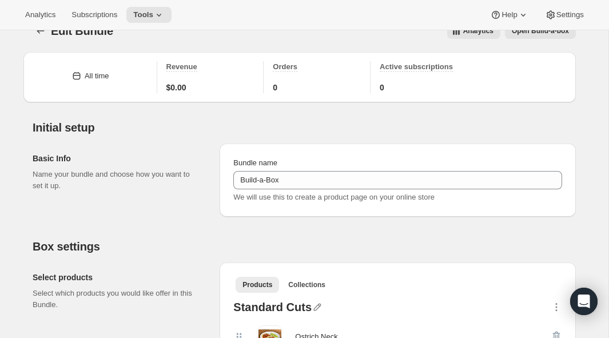
scroll to position [0, 0]
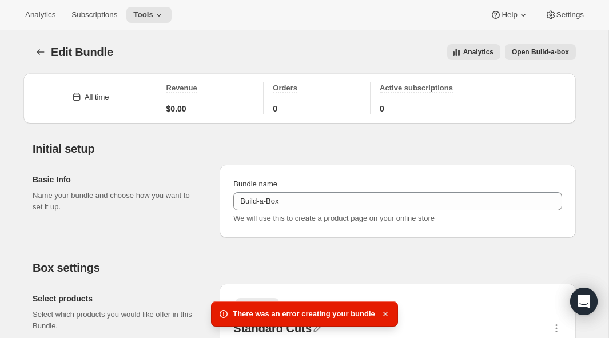
click at [383, 314] on icon "button" at bounding box center [385, 313] width 11 height 11
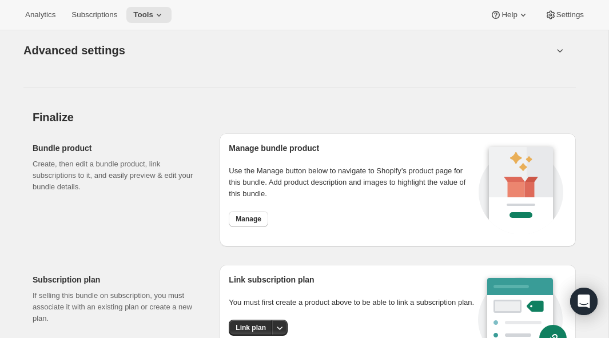
scroll to position [1518, 0]
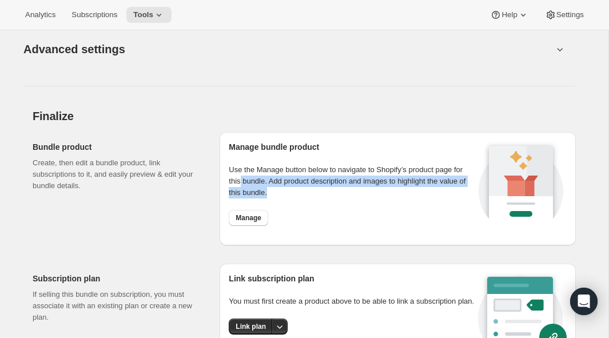
drag, startPoint x: 252, startPoint y: 183, endPoint x: 417, endPoint y: 196, distance: 164.8
click at [417, 196] on p "Use the Manage button below to navigate to Shopify’s product page for this bund…" at bounding box center [352, 181] width 247 height 34
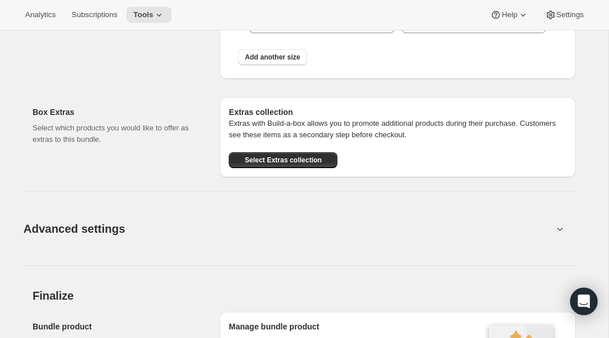
scroll to position [1409, 0]
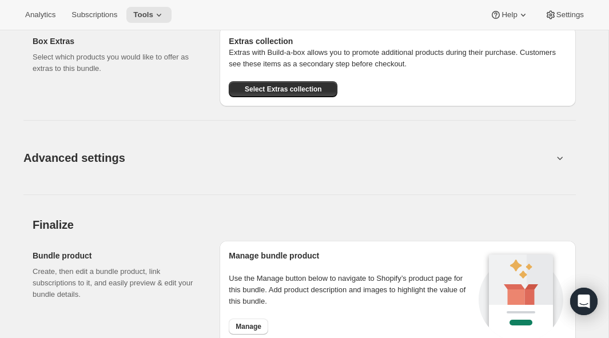
click at [555, 156] on icon at bounding box center [559, 157] width 11 height 11
click at [562, 162] on icon at bounding box center [559, 157] width 11 height 11
click at [557, 161] on icon at bounding box center [559, 157] width 11 height 11
click at [569, 171] on div "Advanced settings" at bounding box center [299, 157] width 553 height 37
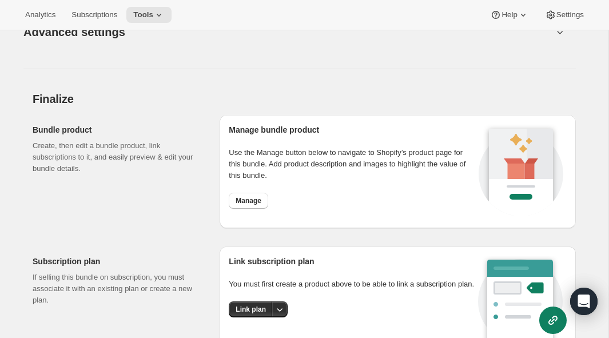
scroll to position [1409, 0]
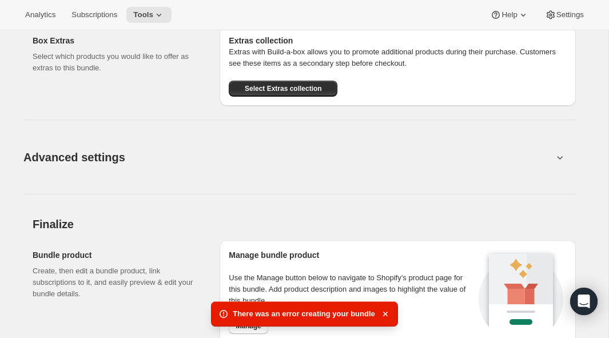
click at [565, 158] on icon at bounding box center [559, 157] width 11 height 11
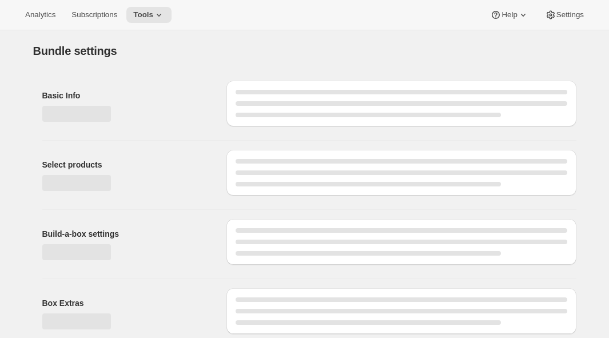
type input "Build-a-Box"
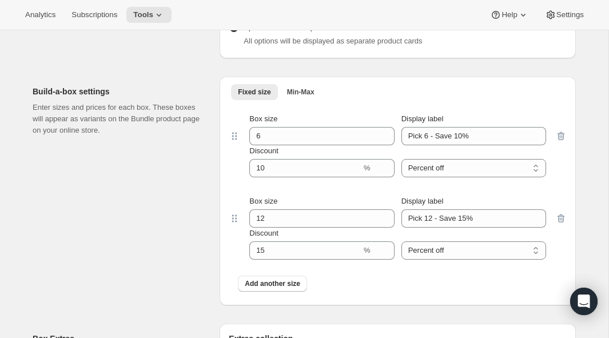
scroll to position [1194, 0]
click at [567, 224] on div "Fixed size Min-Max More views Fixed size Min-Max More views Box size 6 Display …" at bounding box center [398, 190] width 356 height 229
click at [562, 220] on icon "button" at bounding box center [562, 218] width 1 height 3
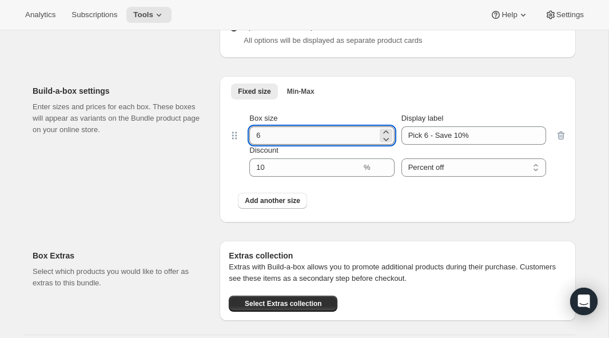
click at [271, 139] on input "6" at bounding box center [313, 135] width 128 height 18
type input "5"
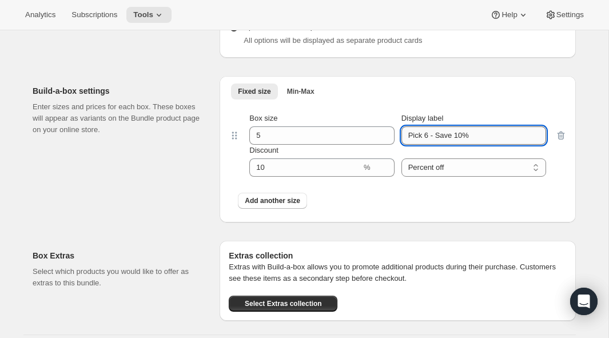
click at [427, 140] on input "Pick 6 - Save 10%" at bounding box center [474, 135] width 145 height 18
type input "Pick 5 - Save 10%"
click at [160, 192] on div "Build-a-box settings Enter sizes and prices for each box. These boxes will appe…" at bounding box center [122, 149] width 178 height 146
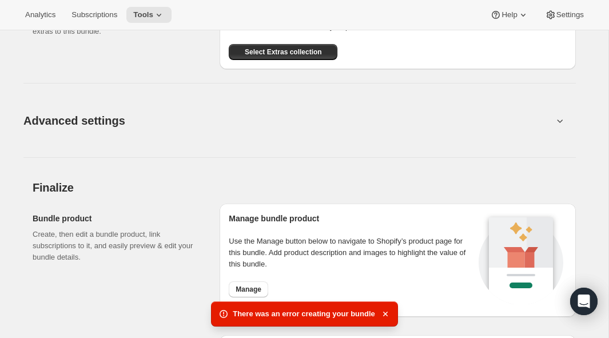
scroll to position [1449, 0]
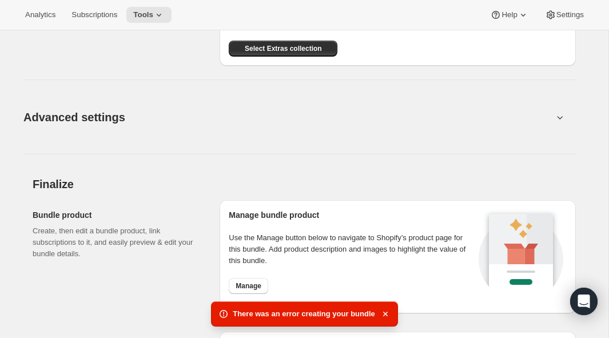
click at [560, 123] on icon at bounding box center [559, 117] width 11 height 11
click at [562, 121] on icon at bounding box center [559, 117] width 11 height 11
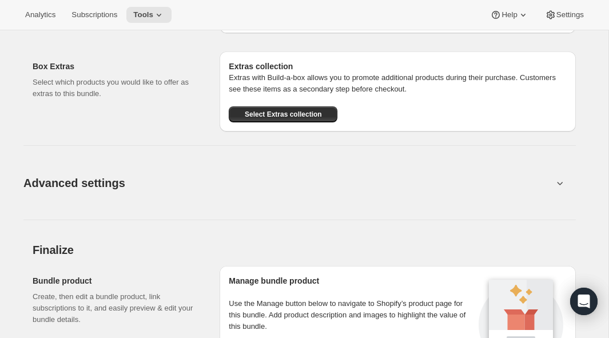
scroll to position [1364, 0]
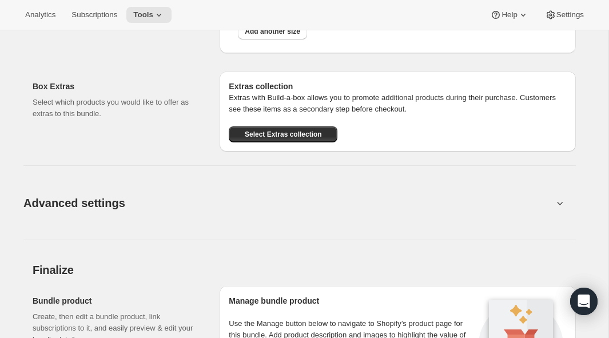
type input "6"
type input "Pick 6 - Save 10%"
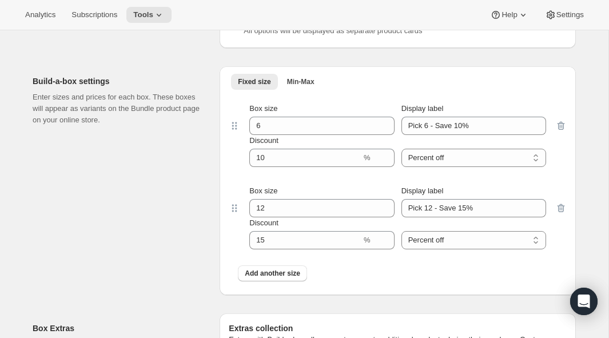
scroll to position [1203, 0]
click at [564, 129] on icon "button" at bounding box center [561, 126] width 7 height 9
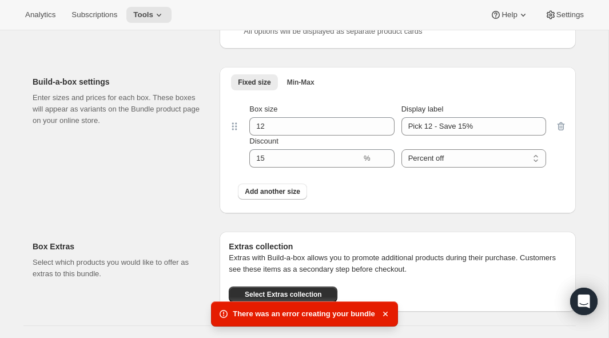
click at [561, 132] on div at bounding box center [561, 136] width 11 height 64
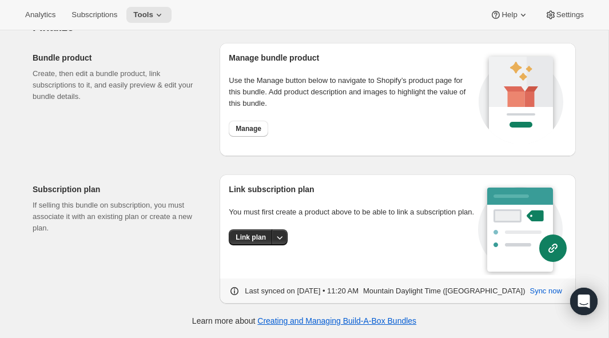
scroll to position [1698, 0]
click at [251, 125] on span "Manage" at bounding box center [249, 128] width 26 height 9
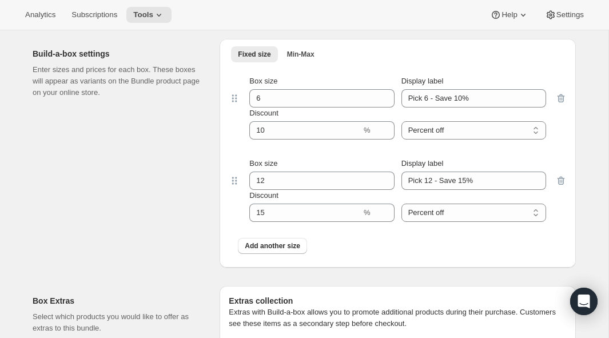
scroll to position [1210, 0]
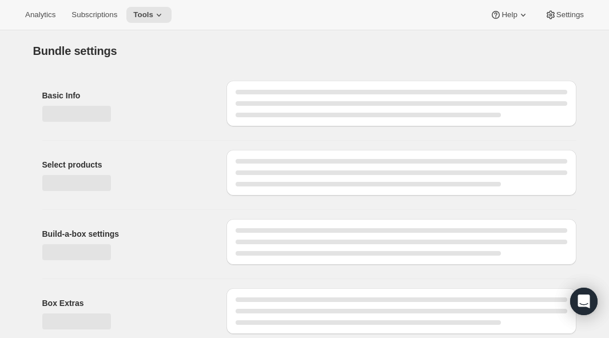
type input "Build-a-Box"
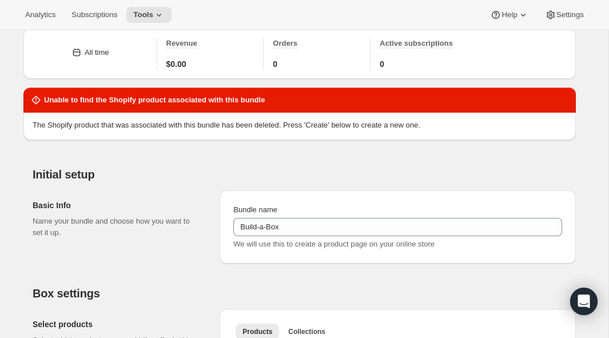
scroll to position [50, 0]
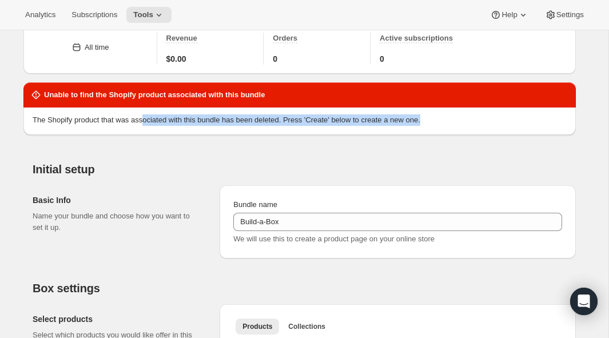
drag, startPoint x: 149, startPoint y: 124, endPoint x: 478, endPoint y: 126, distance: 328.5
click at [478, 126] on div "The Shopify product that was associated with this bundle has been deleted. Pres…" at bounding box center [299, 121] width 553 height 27
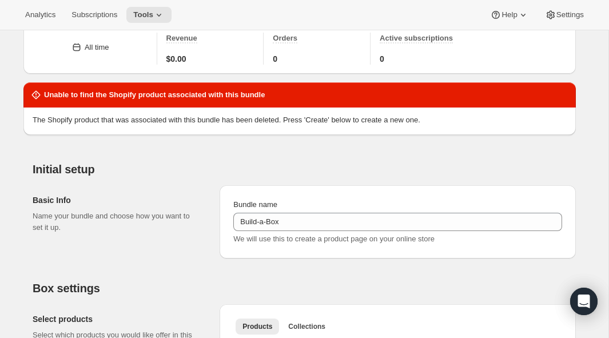
click at [478, 126] on div "The Shopify product that was associated with this bundle has been deleted. Pres…" at bounding box center [299, 121] width 553 height 27
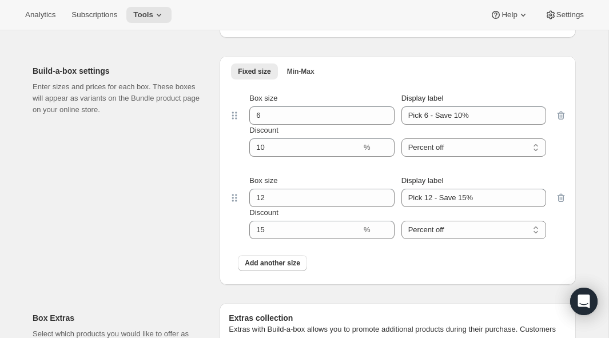
scroll to position [1285, 0]
click at [565, 200] on icon "button" at bounding box center [561, 197] width 11 height 11
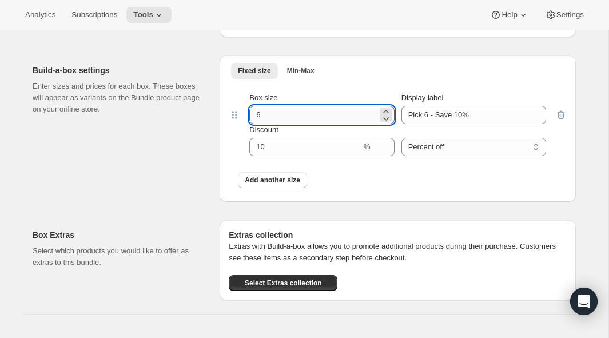
click at [273, 120] on input "6" at bounding box center [313, 115] width 128 height 18
type input "5"
click at [430, 117] on input "Pick 6 - Save 10%" at bounding box center [474, 115] width 145 height 18
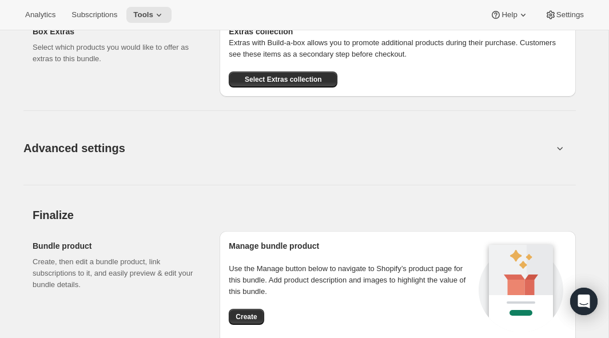
scroll to position [1491, 0]
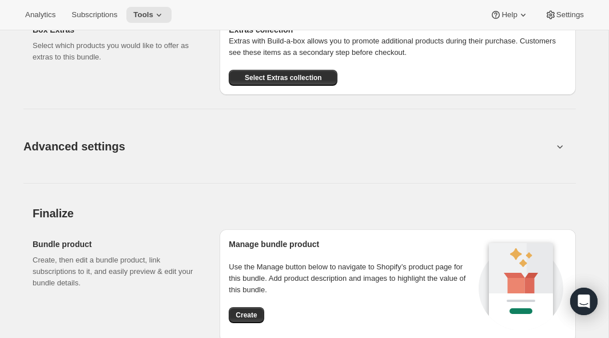
type input "Pick 5 - Save 10%"
click at [552, 146] on button "Advanced settings" at bounding box center [289, 146] width 544 height 44
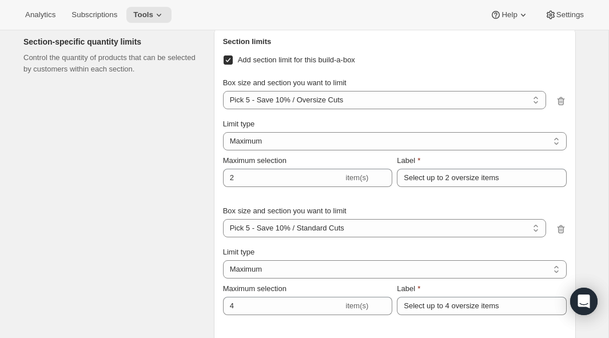
scroll to position [1733, 0]
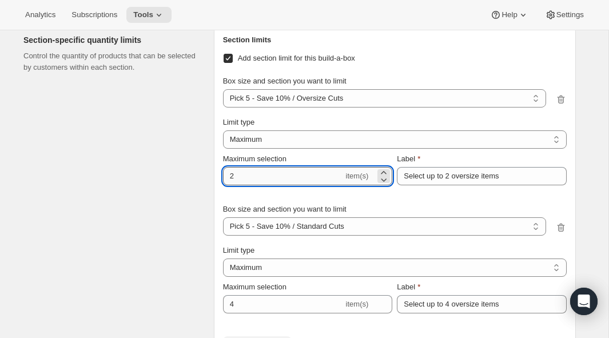
click at [232, 178] on input "2" at bounding box center [283, 176] width 121 height 18
type input "1"
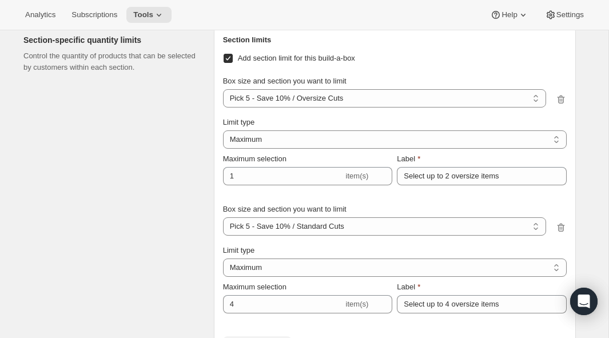
click at [164, 165] on div "Section-specific quantity limits Control the quantity of products that can be s…" at bounding box center [113, 198] width 181 height 346
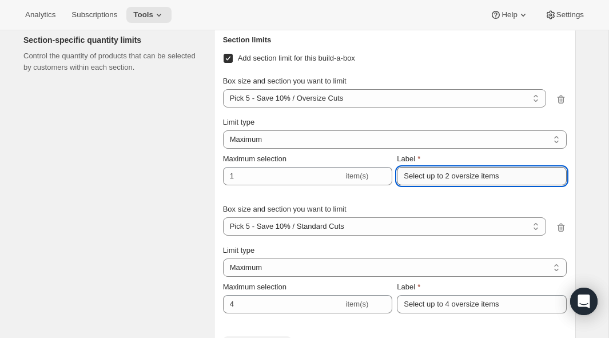
click at [450, 180] on input "Select up to 2 oversize items" at bounding box center [482, 176] width 170 height 18
type input "Select up to 1 oversize items"
click at [387, 200] on div "Box size and section you want to limit Pick 5 - Save 10% / Standard Cuts Pick 5…" at bounding box center [395, 220] width 344 height 50
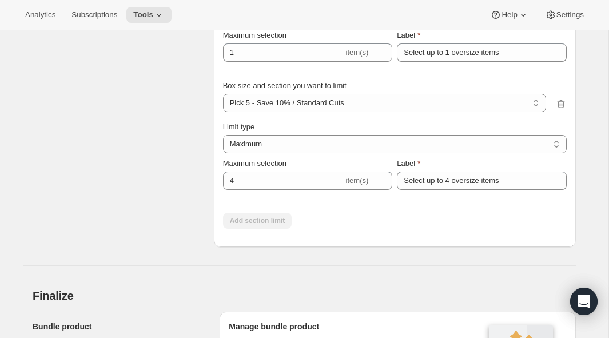
scroll to position [1856, 0]
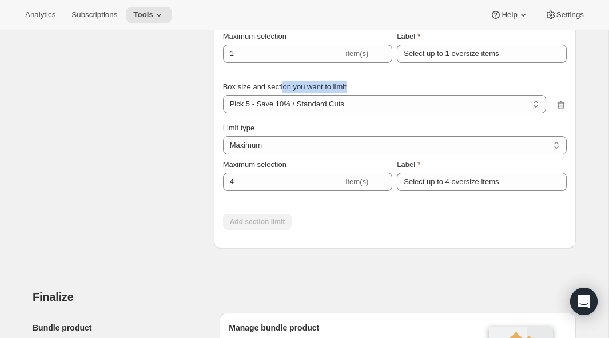
drag, startPoint x: 287, startPoint y: 88, endPoint x: 381, endPoint y: 86, distance: 93.9
click at [381, 86] on div "Box size and section you want to limit" at bounding box center [384, 86] width 323 height 11
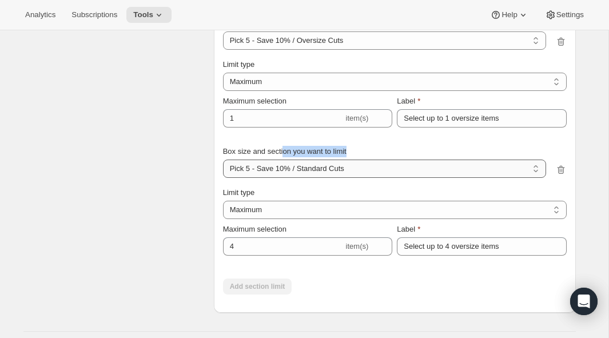
scroll to position [1803, 0]
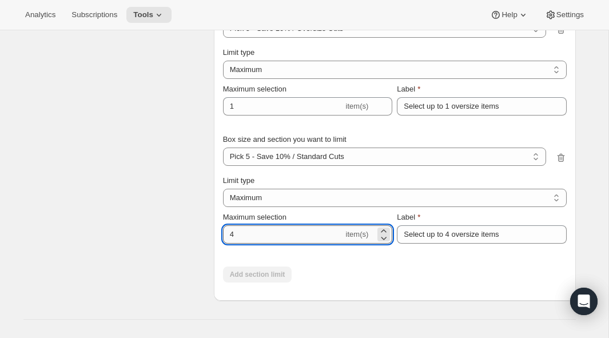
drag, startPoint x: 237, startPoint y: 240, endPoint x: 223, endPoint y: 240, distance: 14.3
click at [223, 240] on input "4" at bounding box center [283, 234] width 121 height 18
click at [563, 161] on icon "button" at bounding box center [561, 157] width 11 height 11
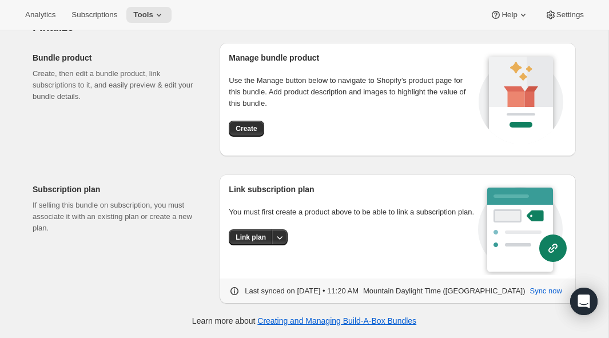
scroll to position [2014, 0]
click at [251, 124] on span "Create" at bounding box center [246, 128] width 21 height 9
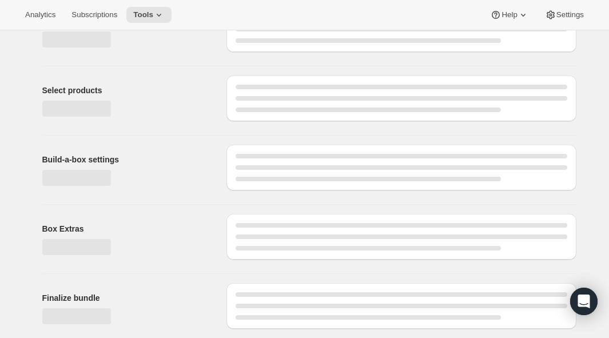
scroll to position [74, 0]
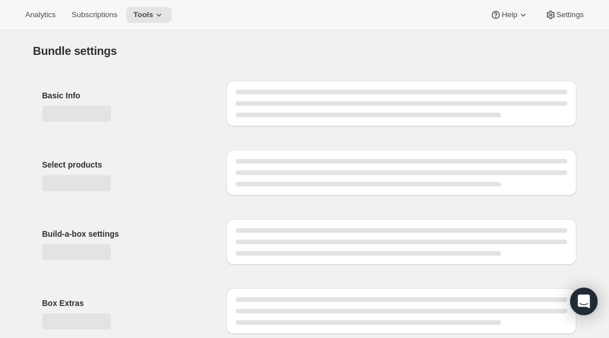
select select "gid://shopify/ProductVariant/50778420510999_3f0bbd22-508a-4a3a-8b98-6d4902897bf9"
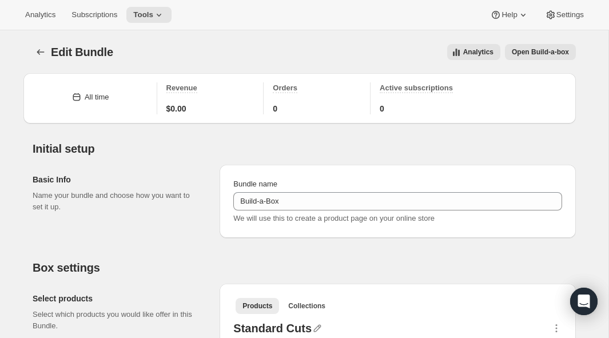
click at [530, 50] on span "Open Build-a-box" at bounding box center [540, 51] width 57 height 9
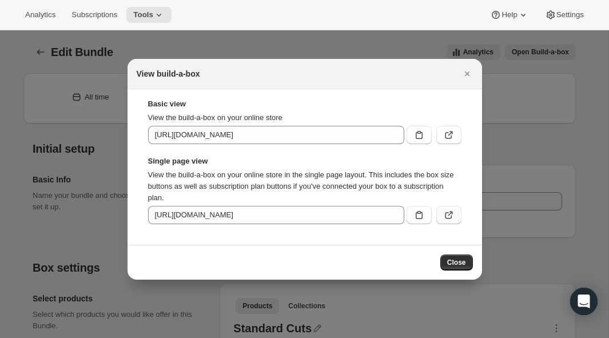
click at [451, 216] on icon ":r3h:" at bounding box center [448, 215] width 7 height 7
click at [455, 265] on span "Close" at bounding box center [456, 262] width 19 height 9
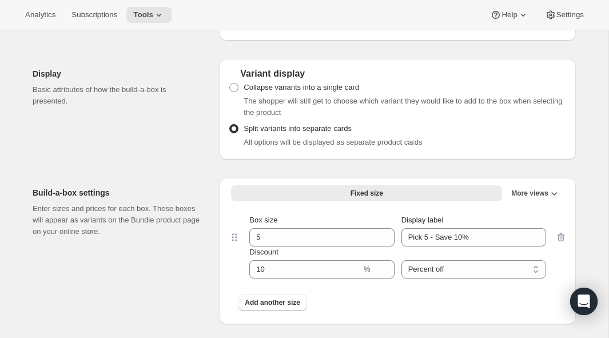
scroll to position [1099, 0]
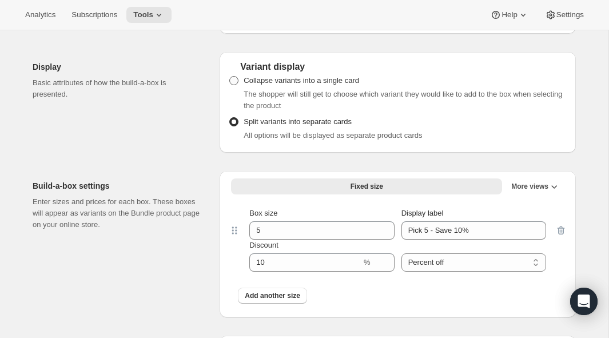
click at [300, 85] on span "Collapse variants into a single card" at bounding box center [302, 80] width 116 height 9
click at [230, 77] on input "Collapse variants into a single card" at bounding box center [229, 76] width 1 height 1
radio input "true"
click at [358, 78] on span "Collapse variants into a single card" at bounding box center [302, 80] width 116 height 11
click at [230, 77] on input "Collapse variants into a single card" at bounding box center [229, 76] width 1 height 1
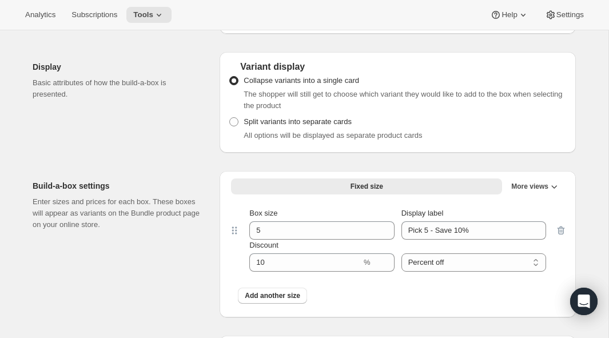
click at [385, 46] on div "Display Basic attributes of how the build-a-box is presented. Variant display C…" at bounding box center [305, 98] width 544 height 110
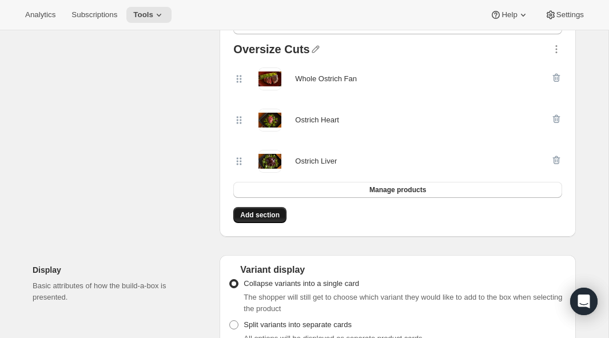
scroll to position [897, 0]
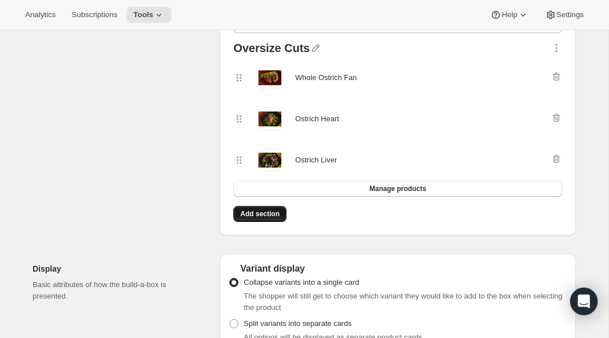
click at [258, 216] on span "Add section" at bounding box center [259, 213] width 39 height 9
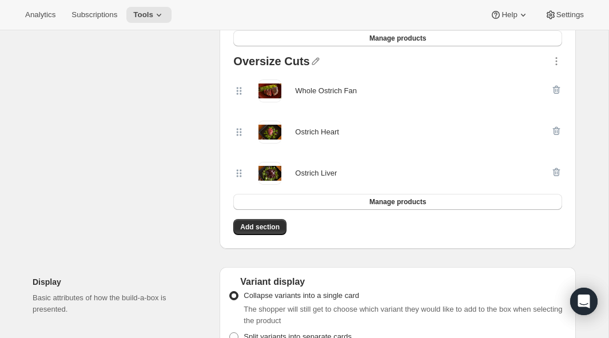
scroll to position [884, 0]
click at [240, 228] on button "Add section" at bounding box center [259, 228] width 53 height 16
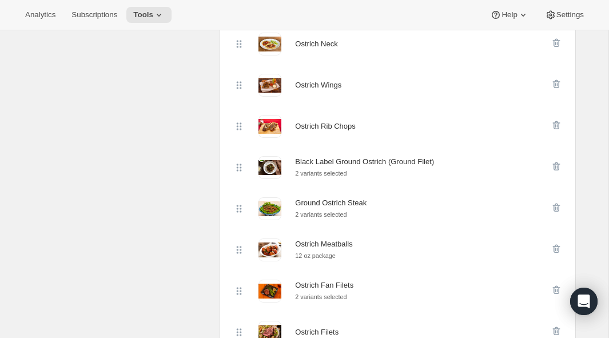
scroll to position [315, 0]
click at [559, 165] on icon "button" at bounding box center [556, 166] width 7 height 9
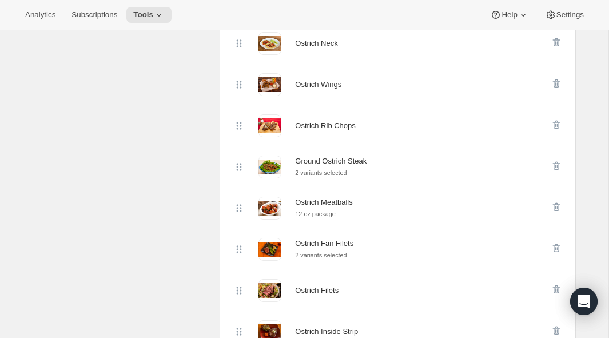
click at [559, 165] on icon "button" at bounding box center [556, 166] width 7 height 9
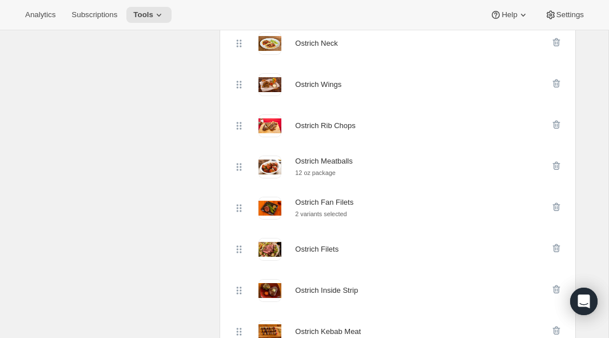
click at [559, 165] on icon "button" at bounding box center [556, 166] width 7 height 9
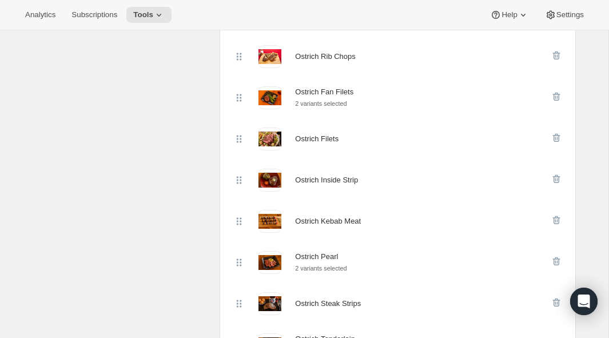
scroll to position [451, 0]
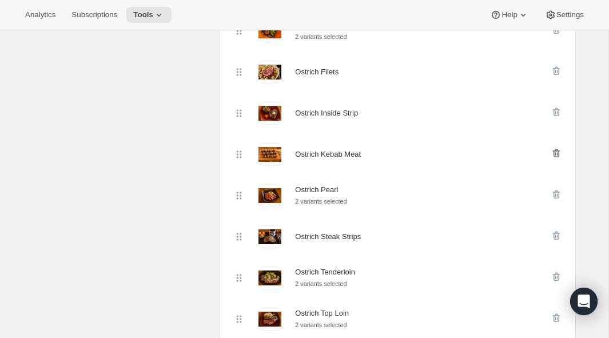
click at [556, 154] on icon "button" at bounding box center [556, 153] width 1 height 3
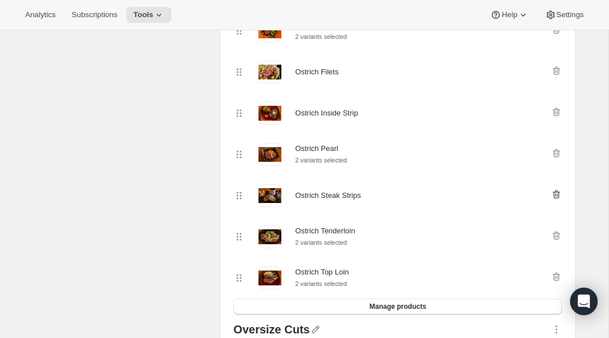
click at [557, 196] on icon "button" at bounding box center [556, 194] width 11 height 11
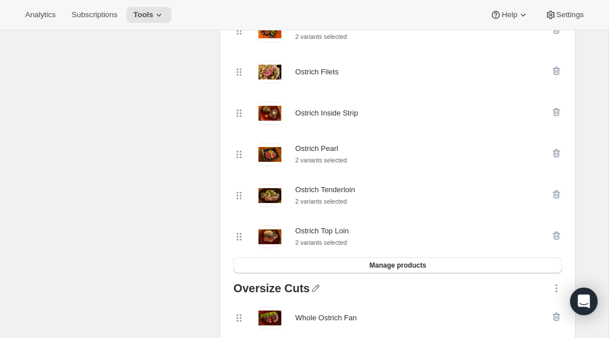
scroll to position [395, 0]
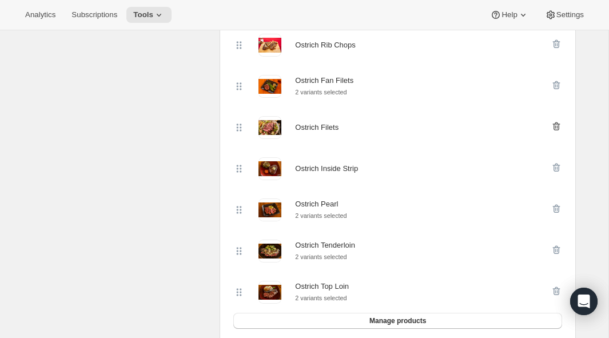
click at [559, 127] on icon "button" at bounding box center [556, 126] width 7 height 9
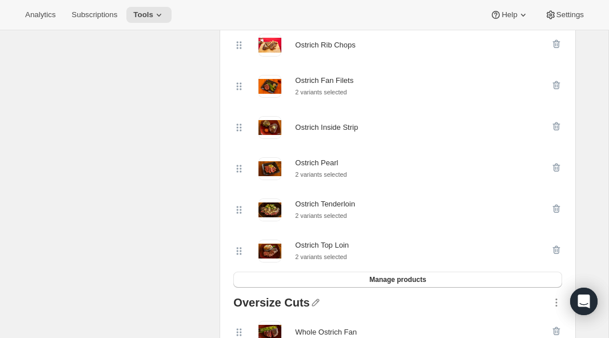
scroll to position [741, 0]
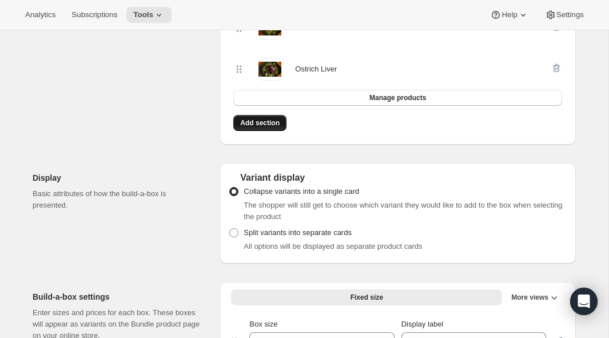
click at [253, 123] on span "Add section" at bounding box center [259, 122] width 39 height 9
